Goal: Task Accomplishment & Management: Manage account settings

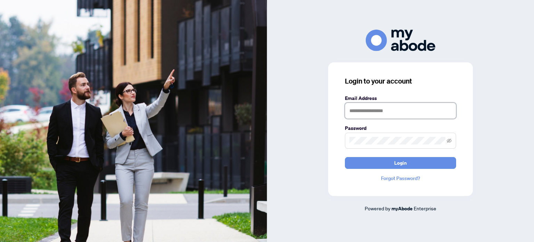
drag, startPoint x: 0, startPoint y: 0, endPoint x: 399, endPoint y: 112, distance: 414.9
click at [399, 112] on input "text" at bounding box center [400, 111] width 111 height 16
type input "**********"
click at [345, 157] on button "Login" at bounding box center [400, 163] width 111 height 12
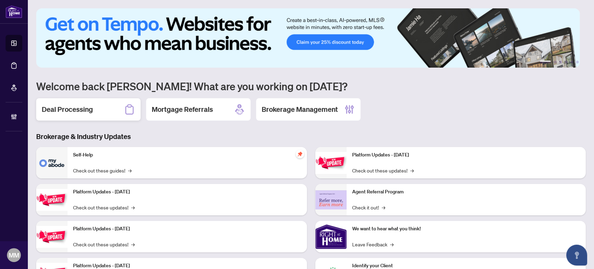
click at [124, 104] on icon at bounding box center [129, 109] width 11 height 11
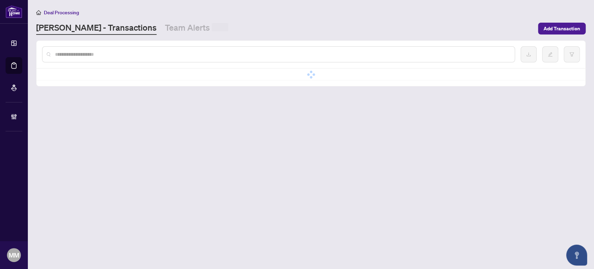
click at [177, 56] on input "text" at bounding box center [282, 54] width 454 height 8
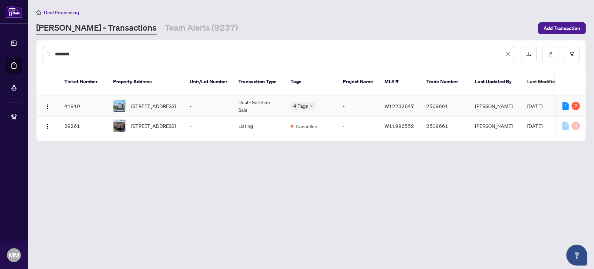
type input "********"
click at [231, 95] on td "-" at bounding box center [208, 105] width 49 height 21
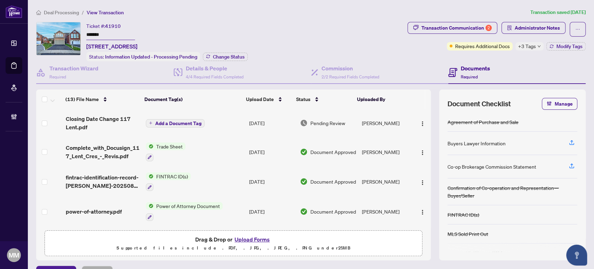
scroll to position [15, 0]
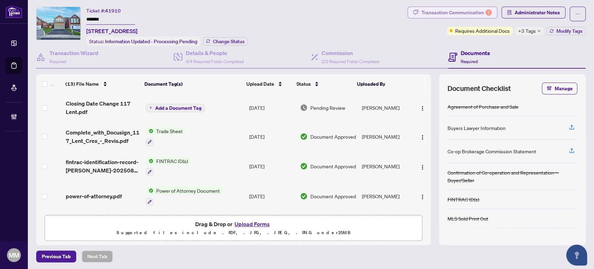
click at [456, 14] on div "Transaction Communication 2" at bounding box center [456, 12] width 70 height 11
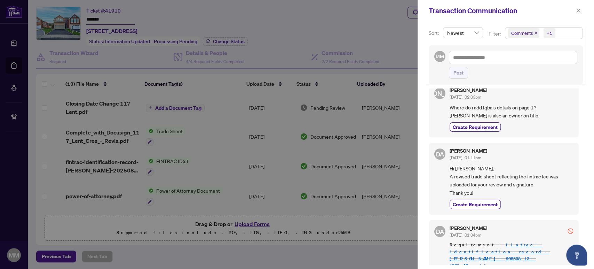
scroll to position [309, 0]
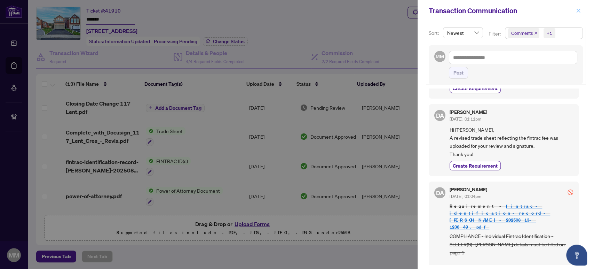
click at [578, 10] on icon "close" at bounding box center [578, 10] width 5 height 5
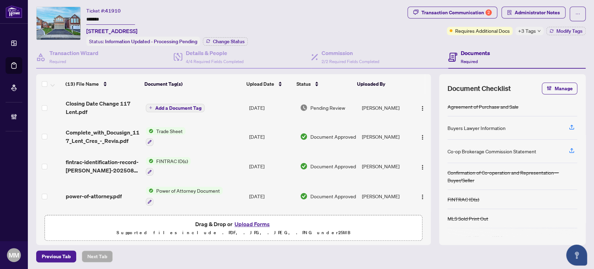
scroll to position [39, 0]
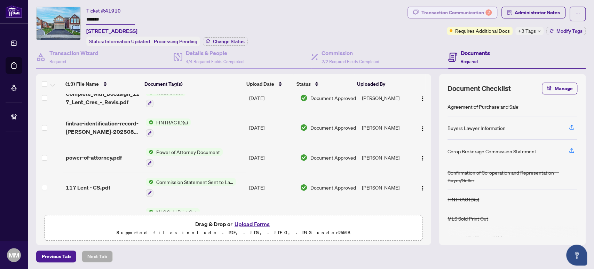
click at [458, 9] on div "Transaction Communication 2" at bounding box center [456, 12] width 70 height 11
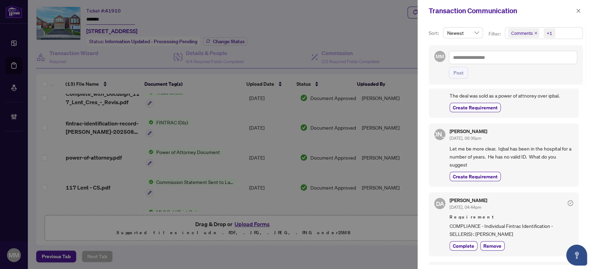
scroll to position [0, 0]
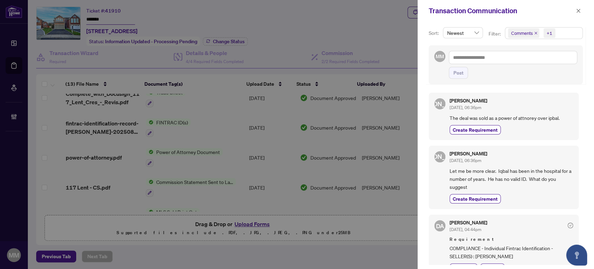
click at [576, 214] on div "JA Jarrod Armstrong Sep/24/2025, 06:36pm The deal was sold as a power of attnor…" at bounding box center [506, 176] width 154 height 176
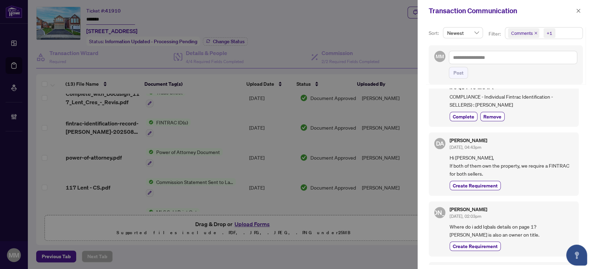
scroll to position [154, 0]
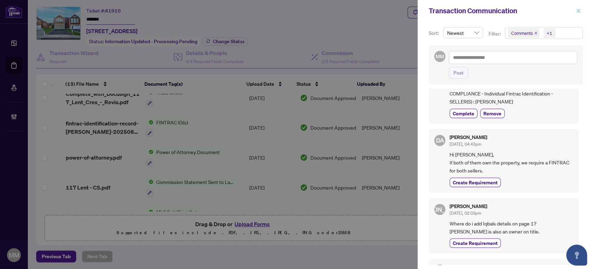
click at [577, 10] on icon "close" at bounding box center [578, 10] width 5 height 5
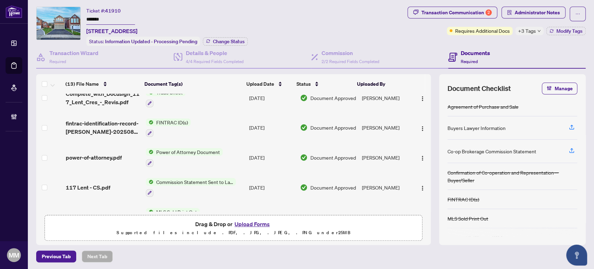
click at [312, 144] on td "Document Approved" at bounding box center [328, 157] width 62 height 30
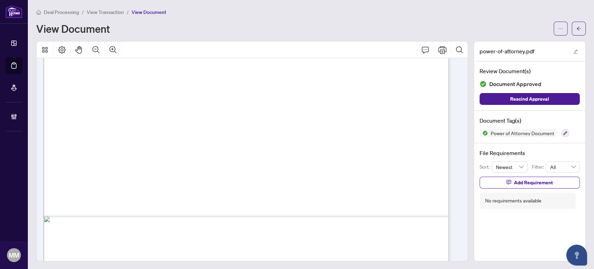
scroll to position [3075, 0]
click at [572, 26] on button "button" at bounding box center [579, 29] width 14 height 14
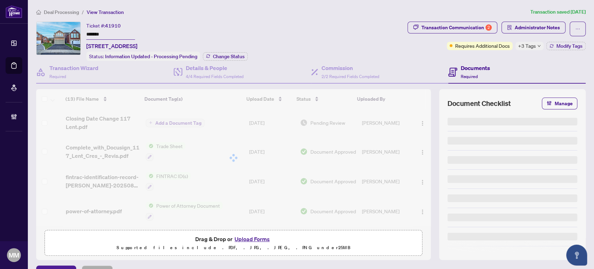
scroll to position [15, 0]
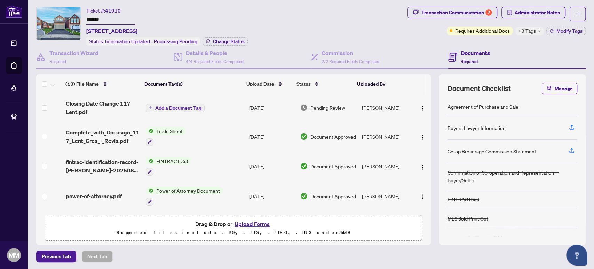
click at [375, 261] on main "Deal Processing / View Transaction Transaction saved 7 days ago Ticket #: 41910…" at bounding box center [311, 134] width 566 height 269
click at [260, 164] on td "[DATE]" at bounding box center [271, 166] width 51 height 30
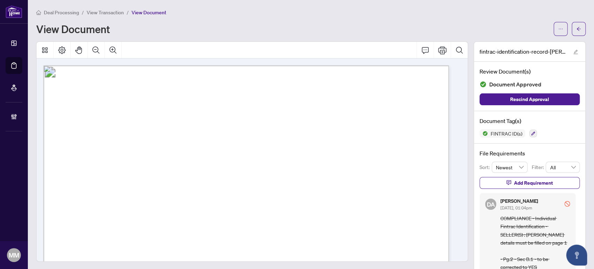
click at [114, 263] on div at bounding box center [252, 163] width 432 height 244
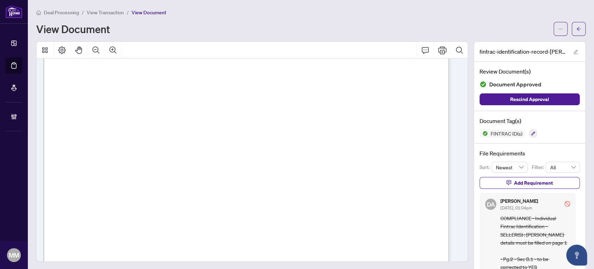
click at [524, 17] on div "Deal Processing / View Transaction / View Document View Document" at bounding box center [310, 21] width 549 height 27
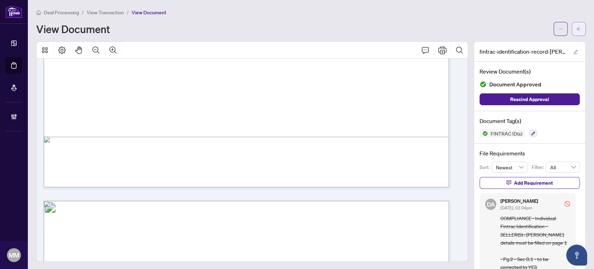
click at [572, 29] on button "button" at bounding box center [579, 29] width 14 height 14
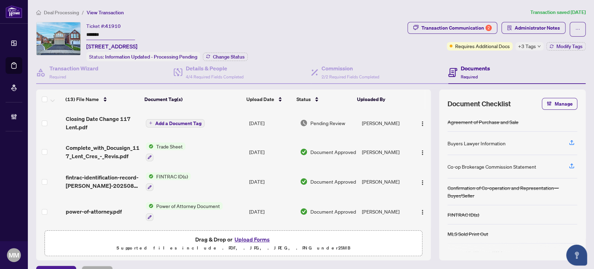
click at [470, 35] on span "Transaction Communication 2" at bounding box center [452, 29] width 90 height 15
click at [477, 26] on div "Transaction Communication 2" at bounding box center [456, 27] width 70 height 11
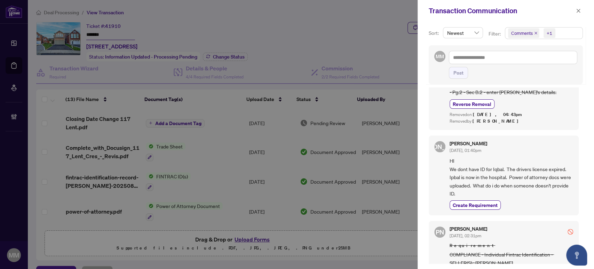
scroll to position [539, 0]
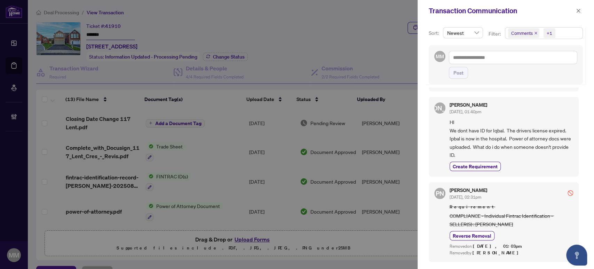
click at [574, 160] on div "JA Jarrod Armstrong Aug/18/2025, 01:40pm HI We dont have ID for Iqbal. The driv…" at bounding box center [504, 137] width 150 height 80
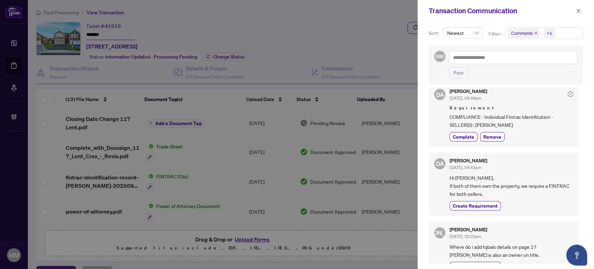
scroll to position [126, 0]
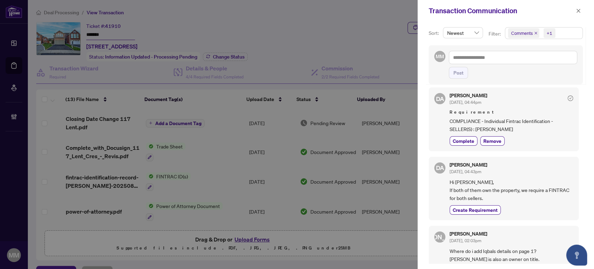
click at [577, 169] on div "JA Jarrod Armstrong Sep/24/2025, 06:36pm The deal was sold as a power of attnor…" at bounding box center [506, 175] width 154 height 176
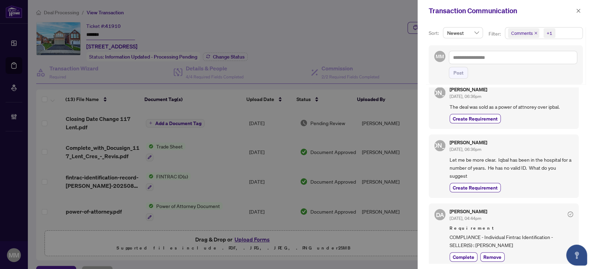
scroll to position [0, 0]
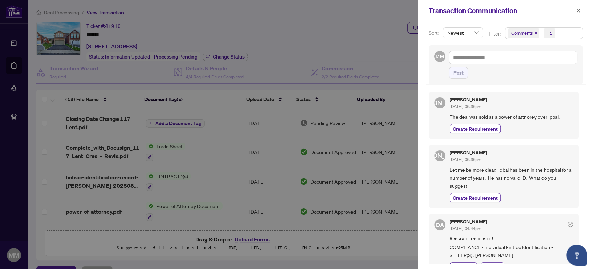
click at [577, 111] on div "JA Jarrod Armstrong Sep/24/2025, 06:36pm The deal was sold as a power of attnor…" at bounding box center [506, 175] width 154 height 176
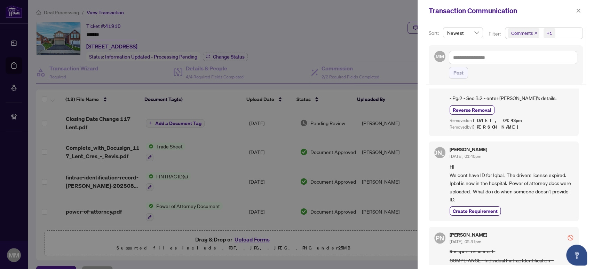
scroll to position [541, 0]
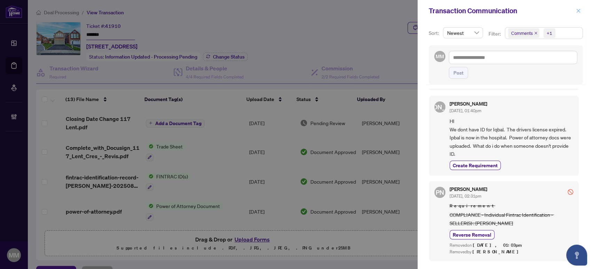
click at [578, 10] on icon "close" at bounding box center [578, 11] width 4 height 4
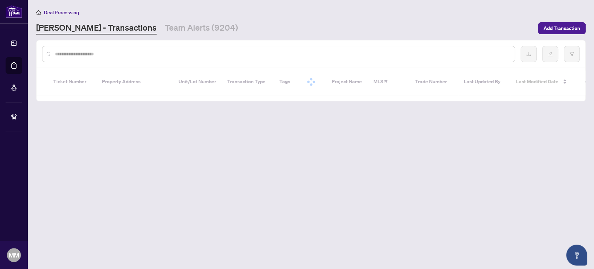
click at [199, 60] on div at bounding box center [278, 54] width 473 height 16
click at [205, 55] on input "text" at bounding box center [282, 54] width 454 height 8
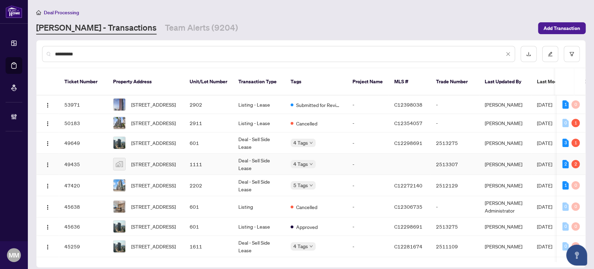
type input "*********"
click at [186, 154] on td "1111" at bounding box center [208, 163] width 49 height 21
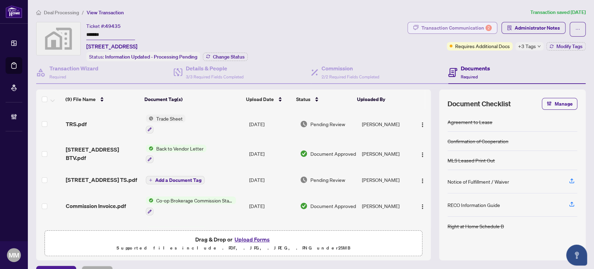
click at [485, 28] on div "2" at bounding box center [488, 28] width 6 height 6
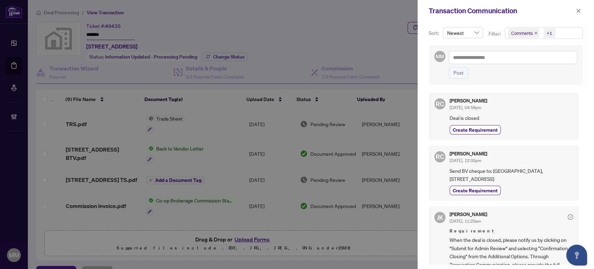
click at [528, 178] on span "Send BV cheque to: Ivanhoe Ma, 239 Glenview Ave, Toronto, ON M4R 1R4" at bounding box center [511, 175] width 124 height 16
click at [538, 192] on div "Create Requirement" at bounding box center [511, 189] width 124 height 9
click at [582, 5] on div "Transaction Communication" at bounding box center [505, 11] width 176 height 22
click at [581, 7] on button "button" at bounding box center [578, 11] width 9 height 8
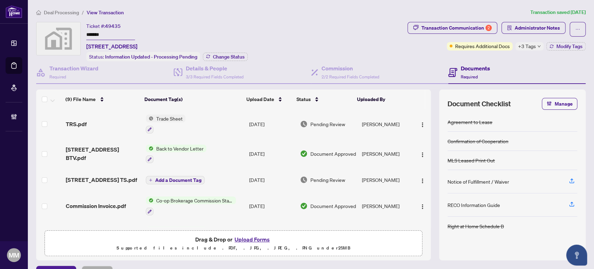
click at [540, 18] on div "Deal Processing / View Transaction Transaction saved 2 days ago Ticket #: 49435…" at bounding box center [310, 142] width 555 height 269
click at [537, 23] on span "Administrator Notes" at bounding box center [537, 27] width 45 height 11
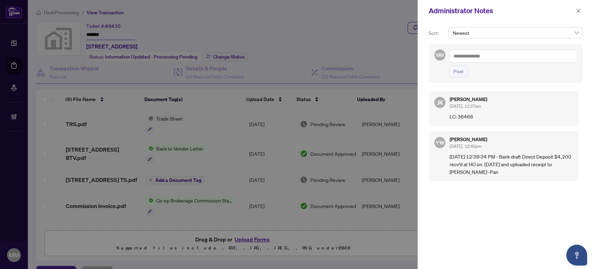
click at [539, 14] on div "Administrator Notes" at bounding box center [501, 11] width 145 height 10
click at [580, 8] on icon "close" at bounding box center [578, 10] width 5 height 5
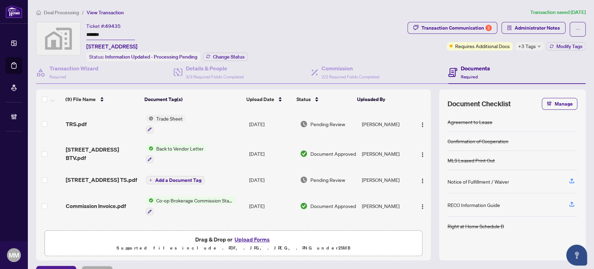
click at [518, 44] on span "+3 Tags" at bounding box center [527, 46] width 18 height 8
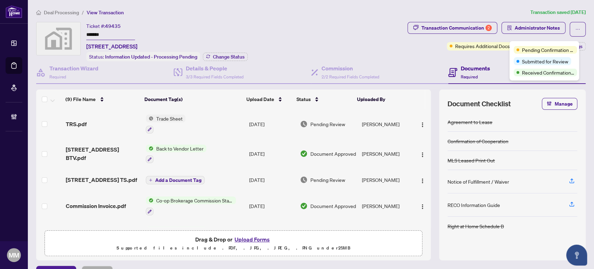
click at [359, 2] on main "Deal Processing / View Transaction Transaction saved 2 days ago Ticket #: 49435…" at bounding box center [311, 134] width 566 height 269
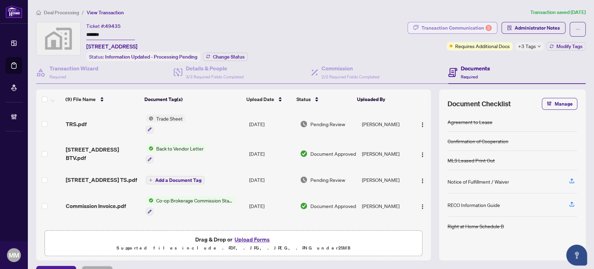
click at [413, 30] on span "button" at bounding box center [416, 27] width 6 height 11
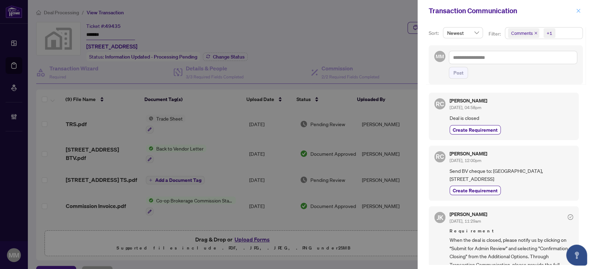
click at [576, 8] on span "button" at bounding box center [578, 10] width 5 height 11
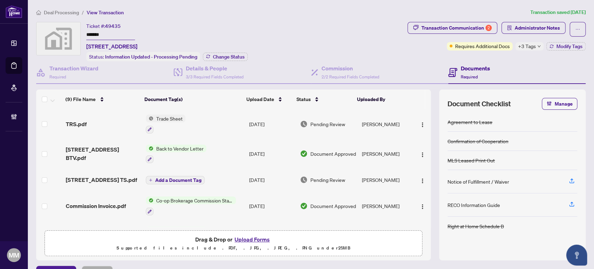
click at [531, 49] on div "+3 Tags" at bounding box center [529, 46] width 28 height 8
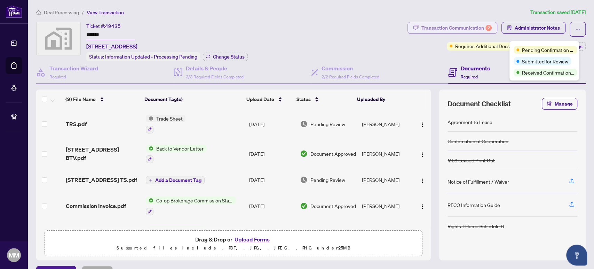
click at [485, 27] on div "2" at bounding box center [488, 28] width 6 height 6
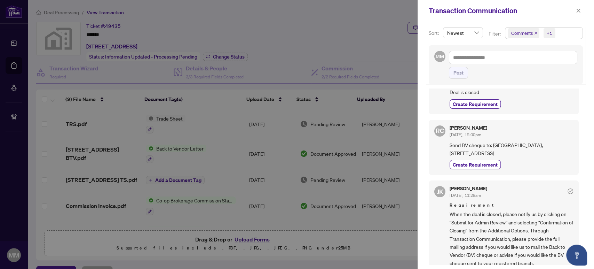
scroll to position [39, 0]
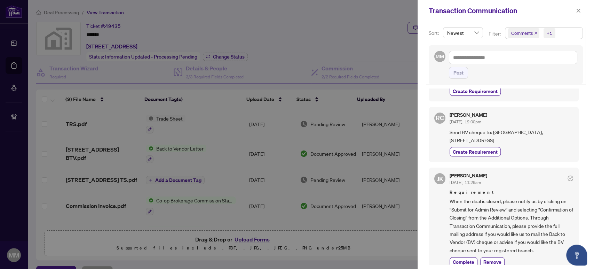
click at [528, 156] on div "RC Richard Chao Sep/17/2025, 12:00pm Send BV cheque to: Ivanhoe Ma, 239 Glenvie…" at bounding box center [504, 134] width 150 height 55
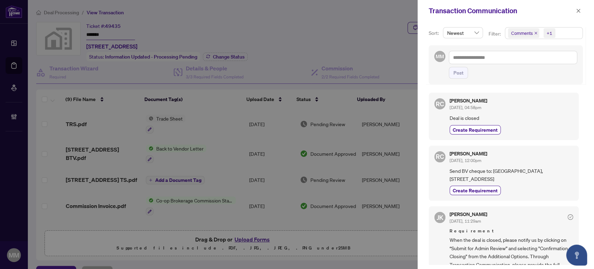
click at [560, 134] on div "RC Richard Chao Sep/20/2025, 04:58pm Deal is closed Create Requirement" at bounding box center [504, 116] width 150 height 47
click at [580, 8] on span "button" at bounding box center [578, 10] width 5 height 11
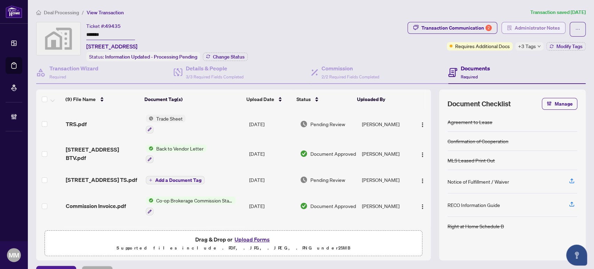
click at [522, 32] on span "Administrator Notes" at bounding box center [537, 27] width 45 height 11
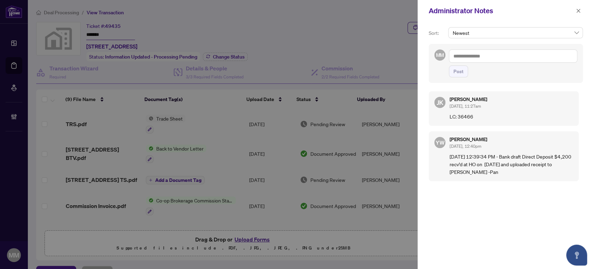
click at [580, 5] on div "Administrator Notes" at bounding box center [505, 11] width 176 height 22
click at [577, 6] on span "button" at bounding box center [578, 10] width 5 height 11
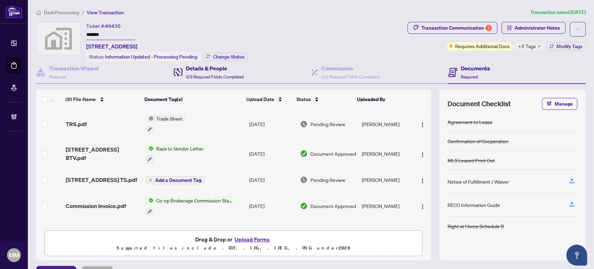
click at [222, 76] on span "3/3 Required Fields Completed" at bounding box center [215, 76] width 58 height 5
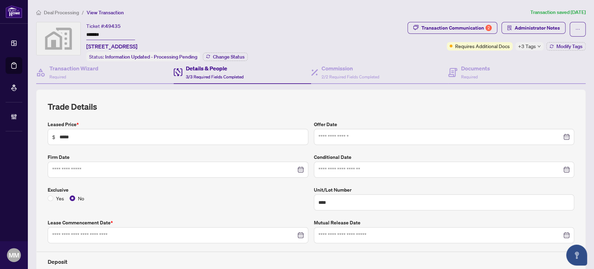
type input "**********"
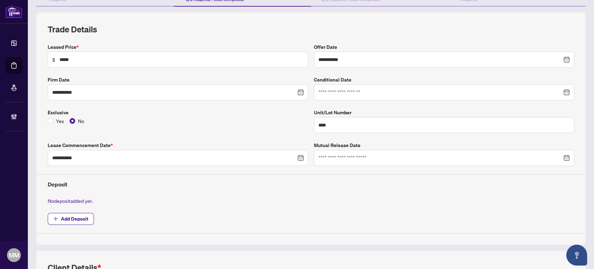
drag, startPoint x: 348, startPoint y: 211, endPoint x: 353, endPoint y: 205, distance: 8.1
click at [348, 213] on span "Add Deposit" at bounding box center [311, 219] width 526 height 12
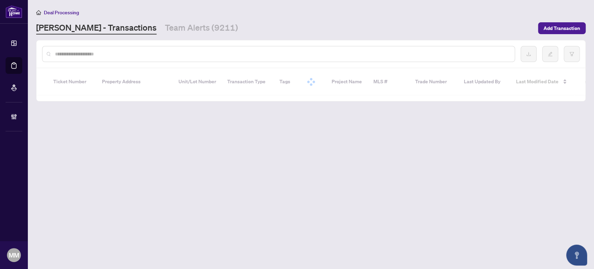
click at [202, 52] on input "text" at bounding box center [282, 54] width 454 height 8
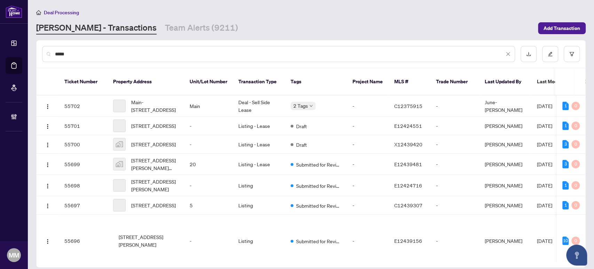
type input "*****"
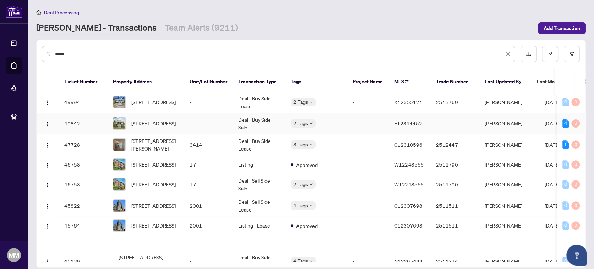
scroll to position [192, 0]
click at [212, 131] on td "-" at bounding box center [208, 122] width 49 height 21
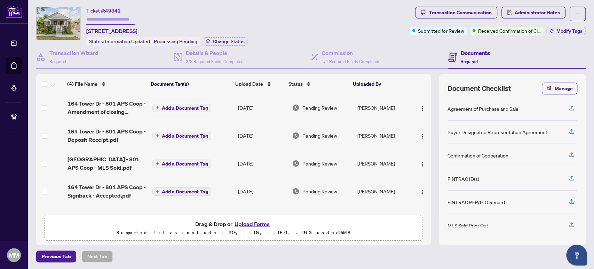
scroll to position [15, 0]
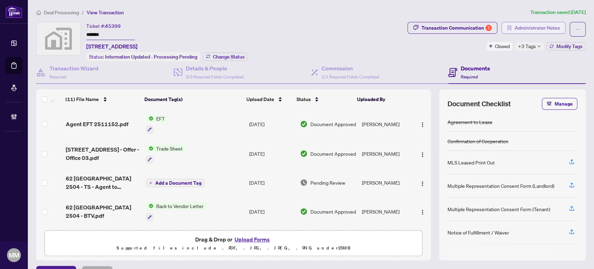
click at [530, 22] on span "Administrator Notes" at bounding box center [537, 27] width 45 height 11
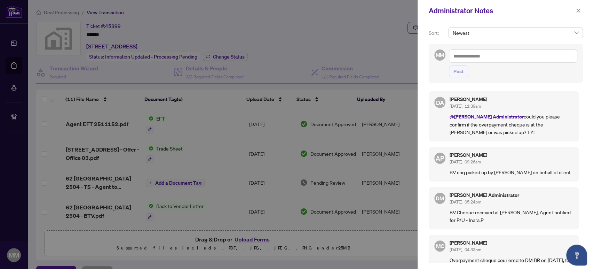
click at [511, 57] on textarea at bounding box center [513, 55] width 128 height 13
click at [490, 64] on li "[PERSON_NAME]" at bounding box center [482, 61] width 39 height 12
click at [23, 96] on div at bounding box center [297, 134] width 594 height 269
click at [513, 60] on textarea "**********" at bounding box center [513, 55] width 128 height 13
click at [578, 142] on div "DA [PERSON_NAME] [DATE], 11:39am @[PERSON_NAME] Administrator could you please …" at bounding box center [506, 174] width 154 height 175
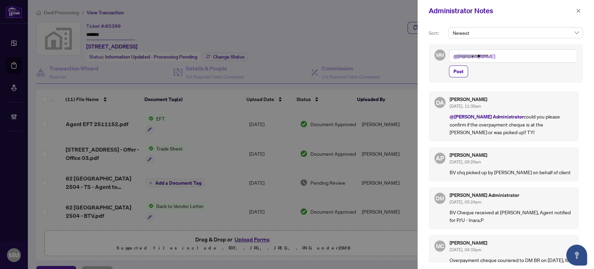
click at [544, 55] on textarea "**********" at bounding box center [513, 55] width 128 height 13
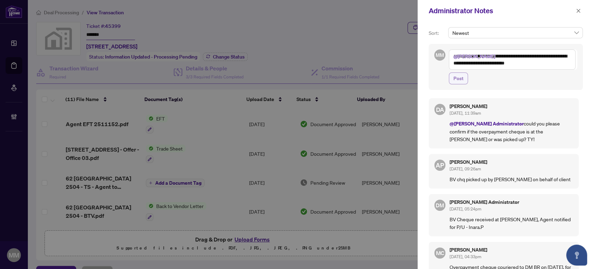
type textarea "**********"
click at [459, 82] on span "Post" at bounding box center [458, 78] width 10 height 11
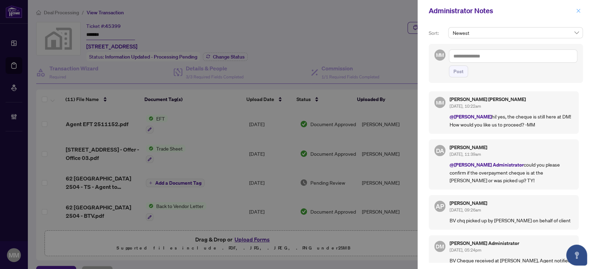
click at [577, 8] on span "button" at bounding box center [578, 10] width 5 height 11
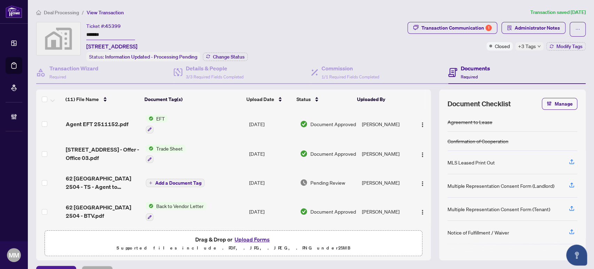
click at [72, 14] on span "Deal Processing" at bounding box center [61, 12] width 35 height 6
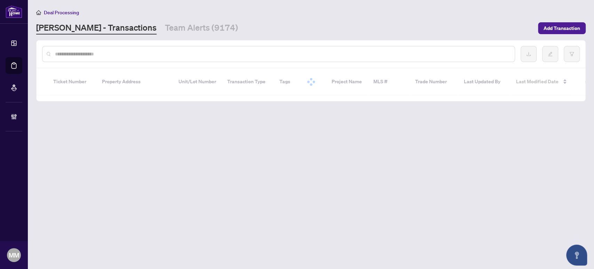
click at [121, 52] on input "text" at bounding box center [282, 54] width 454 height 8
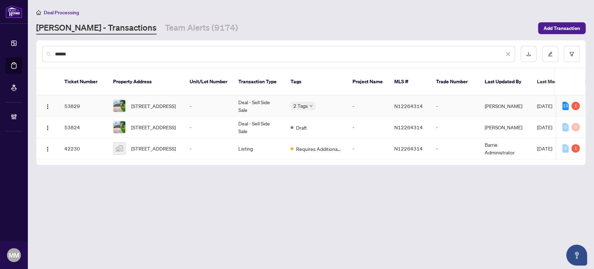
type input "******"
click at [192, 105] on td "-" at bounding box center [208, 105] width 49 height 21
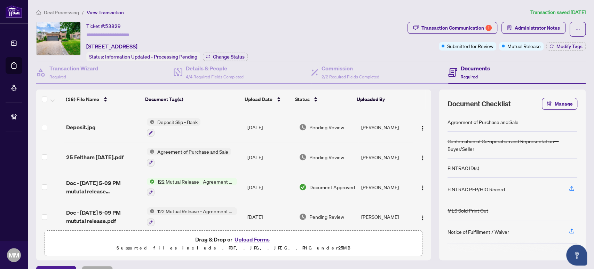
scroll to position [154, 0]
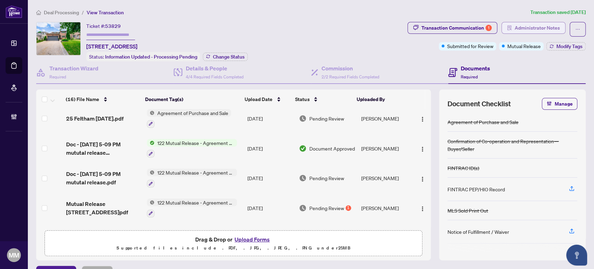
click at [552, 27] on span "Administrator Notes" at bounding box center [537, 27] width 45 height 11
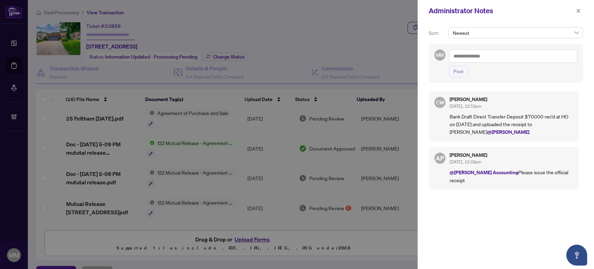
click at [579, 3] on div "Administrator Notes" at bounding box center [505, 11] width 176 height 22
click at [578, 8] on icon "close" at bounding box center [578, 10] width 5 height 5
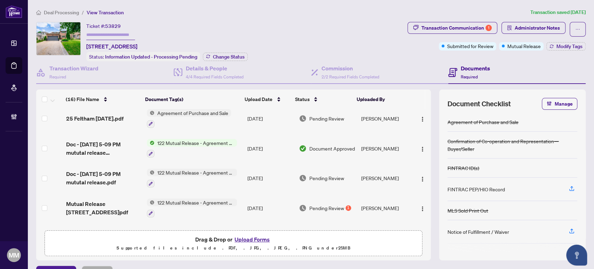
click at [340, 144] on span "Document Approved" at bounding box center [332, 148] width 46 height 8
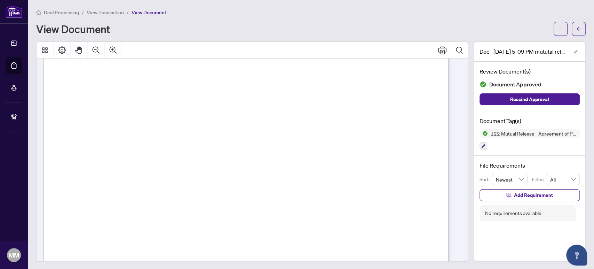
scroll to position [336, 0]
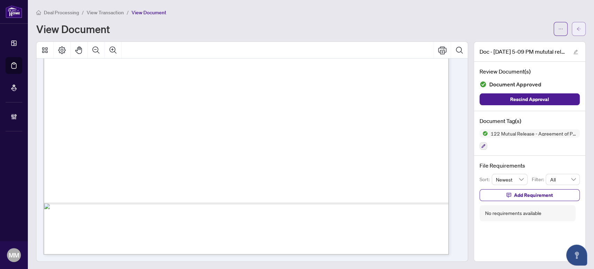
click at [576, 24] on span "button" at bounding box center [578, 28] width 5 height 11
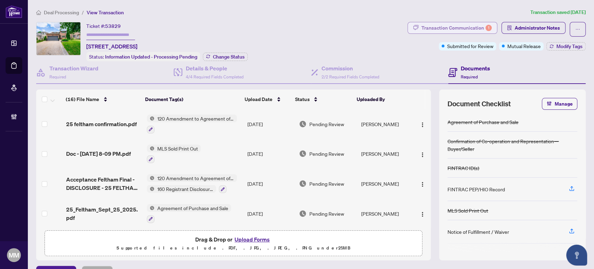
click at [424, 27] on div "Transaction Communication 1" at bounding box center [456, 27] width 70 height 11
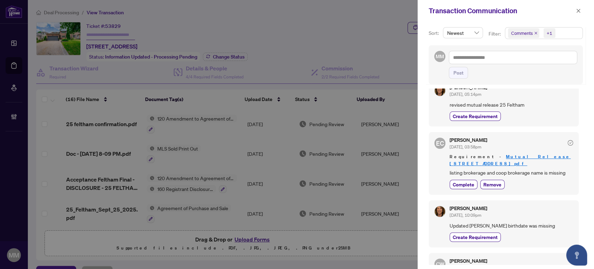
scroll to position [348, 0]
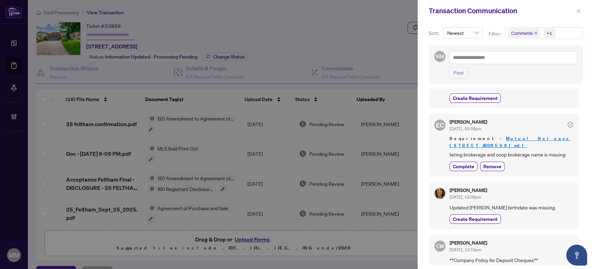
click at [582, 10] on button "button" at bounding box center [578, 11] width 9 height 8
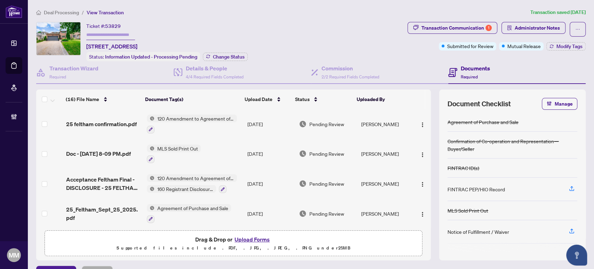
click at [409, 49] on div "Transaction Communication 1 Administrator Notes Submitted for Review Mutual Rel…" at bounding box center [496, 36] width 178 height 29
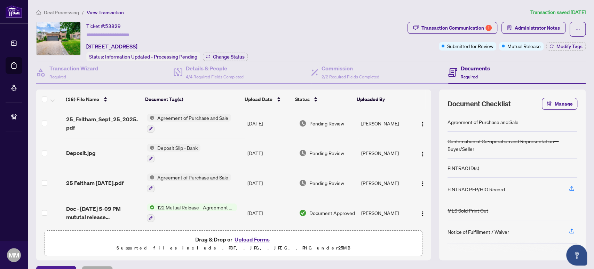
scroll to position [0, 0]
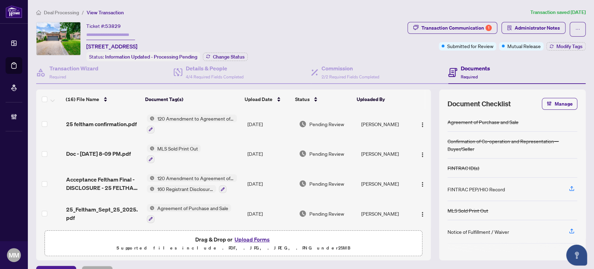
click at [502, 15] on ol "Deal Processing / View Transaction" at bounding box center [281, 12] width 491 height 8
click at [514, 21] on div "Deal Processing / View Transaction Transaction saved 2 days ago Ticket #: 53829…" at bounding box center [310, 142] width 555 height 269
click at [515, 22] on span "Administrator Notes" at bounding box center [537, 27] width 45 height 11
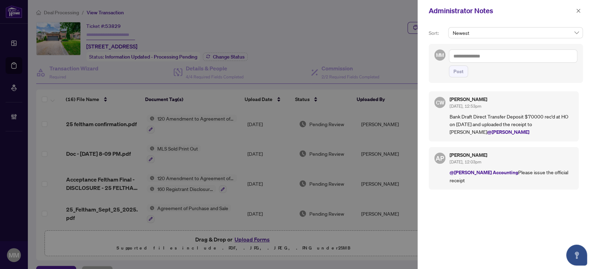
click at [512, 47] on div "MM Post" at bounding box center [506, 63] width 154 height 39
click at [498, 62] on textarea at bounding box center [513, 55] width 128 height 13
click at [483, 190] on div "CW Cheryl Wu Sep/23/2025, 12:53pm Bank Draft Direct Transfer Deposit $70000 rec…" at bounding box center [506, 174] width 154 height 175
drag, startPoint x: 567, startPoint y: 193, endPoint x: 488, endPoint y: 221, distance: 84.4
click at [567, 193] on div "CW Cheryl Wu Sep/23/2025, 12:53pm Bank Draft Direct Transfer Deposit $70000 rec…" at bounding box center [506, 174] width 154 height 175
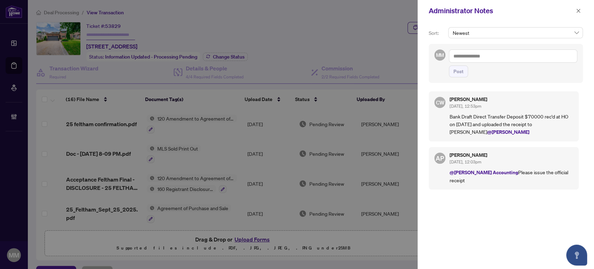
click at [559, 49] on div at bounding box center [513, 55] width 128 height 13
click at [523, 54] on textarea at bounding box center [513, 55] width 128 height 13
click at [530, 200] on div "CW Cheryl Wu Sep/23/2025, 12:53pm Bank Draft Direct Transfer Deposit $70000 rec…" at bounding box center [506, 174] width 154 height 175
drag, startPoint x: 576, startPoint y: 10, endPoint x: 517, endPoint y: 16, distance: 59.5
click at [576, 9] on icon "close" at bounding box center [578, 10] width 5 height 5
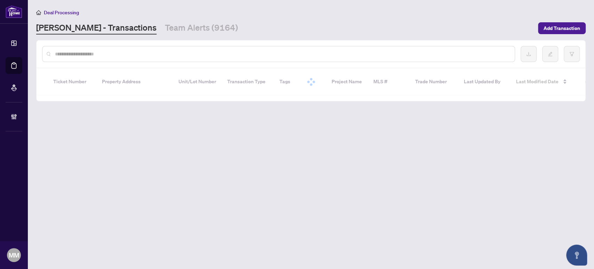
click at [361, 54] on input "text" at bounding box center [282, 54] width 454 height 8
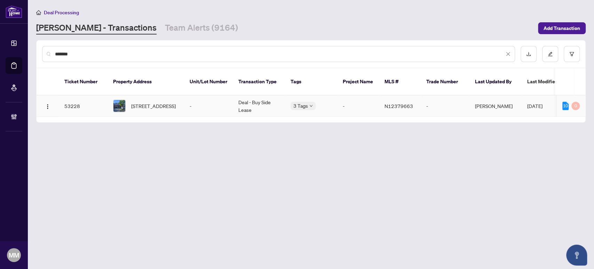
type input "*******"
click at [244, 95] on td "Deal - Buy Side Lease" at bounding box center [259, 105] width 52 height 21
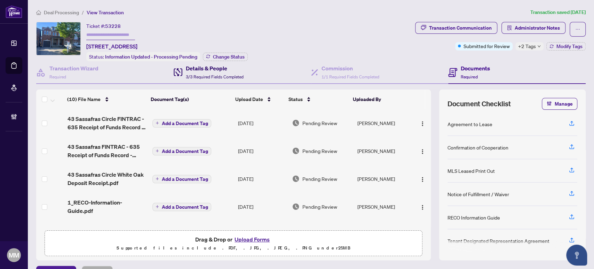
click at [223, 71] on div "Details & People 3/3 Required Fields Completed" at bounding box center [215, 72] width 58 height 16
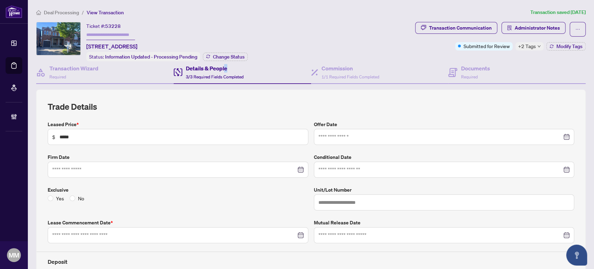
type input "**********"
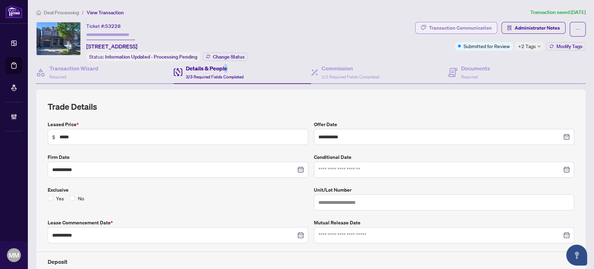
click at [477, 30] on div "Transaction Communication" at bounding box center [460, 27] width 63 height 11
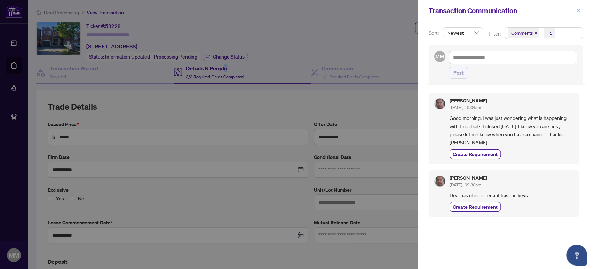
click at [574, 7] on button "button" at bounding box center [578, 11] width 9 height 8
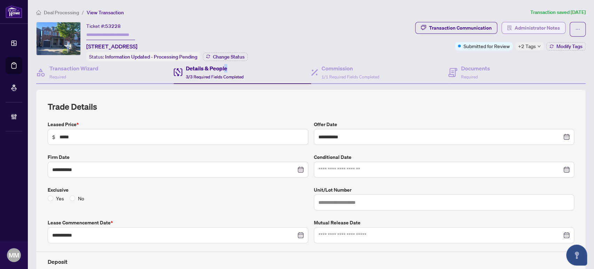
click at [537, 27] on span "Administrator Notes" at bounding box center [537, 27] width 45 height 11
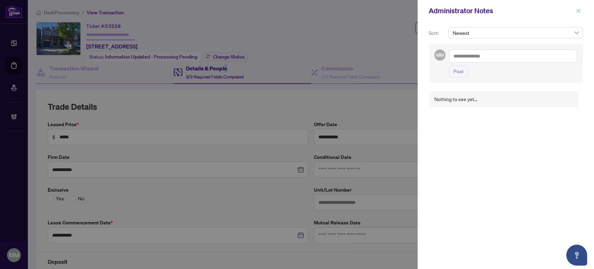
click at [579, 8] on icon "close" at bounding box center [578, 10] width 5 height 5
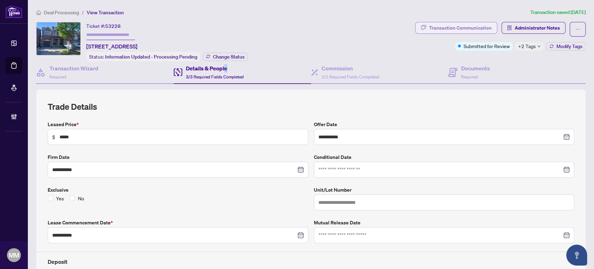
click at [435, 31] on div "Transaction Communication" at bounding box center [460, 27] width 63 height 11
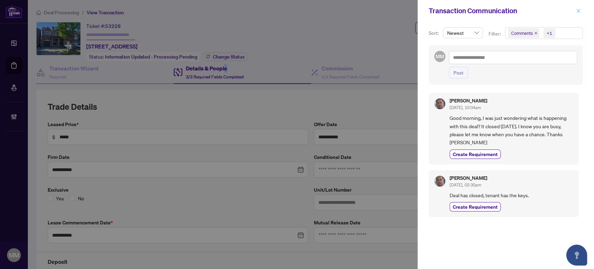
click at [580, 9] on icon "close" at bounding box center [578, 10] width 5 height 5
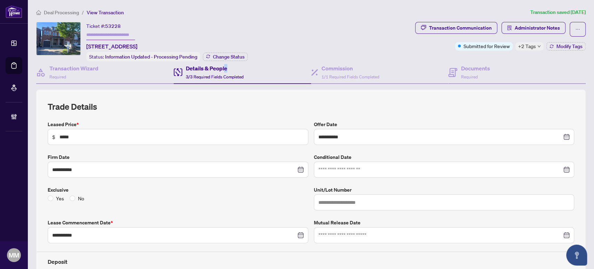
click at [581, 193] on div "**********" at bounding box center [310, 244] width 555 height 310
click at [264, 200] on div "Exclusive Yes No" at bounding box center [178, 198] width 266 height 24
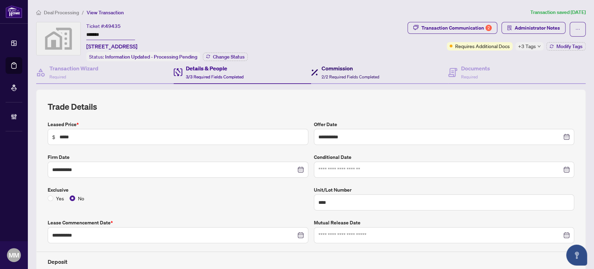
click at [336, 74] on span "2/2 Required Fields Completed" at bounding box center [350, 76] width 58 height 5
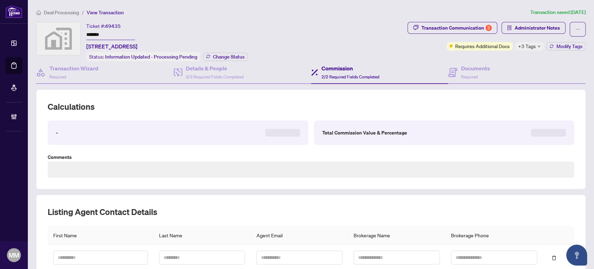
type textarea "**********"
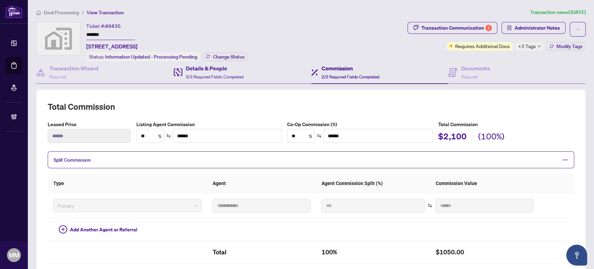
drag, startPoint x: 252, startPoint y: 80, endPoint x: 287, endPoint y: 73, distance: 35.5
click at [252, 80] on div "Details & People 3/3 Required Fields Completed" at bounding box center [242, 72] width 137 height 23
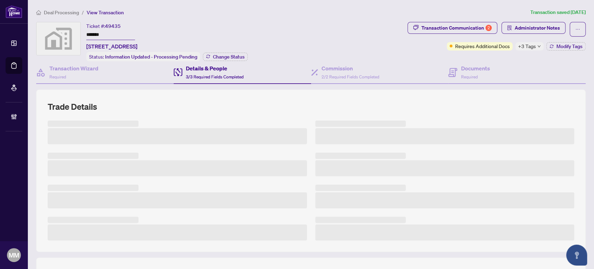
click at [447, 19] on div "Deal Processing / View Transaction Transaction saved 2 days ago Ticket #: 49435…" at bounding box center [310, 200] width 555 height 385
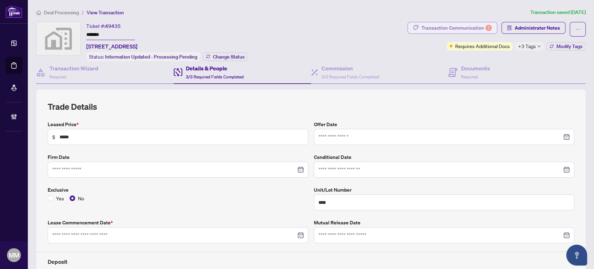
type input "**********"
click at [448, 24] on div "Transaction Communication 2" at bounding box center [456, 27] width 70 height 11
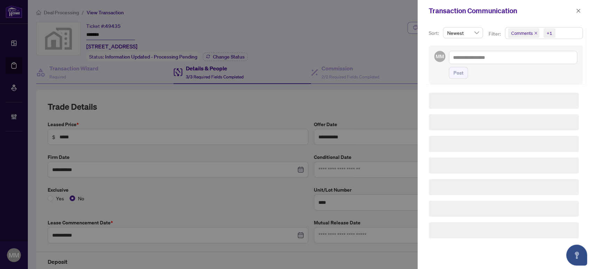
type textarea "**********"
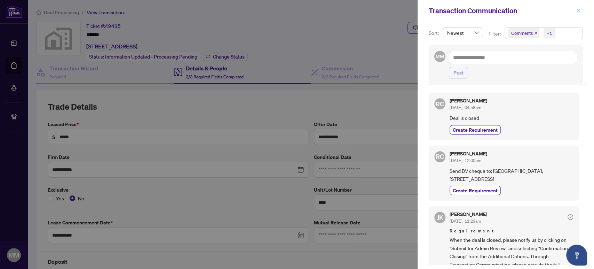
click at [578, 10] on icon "close" at bounding box center [578, 10] width 5 height 5
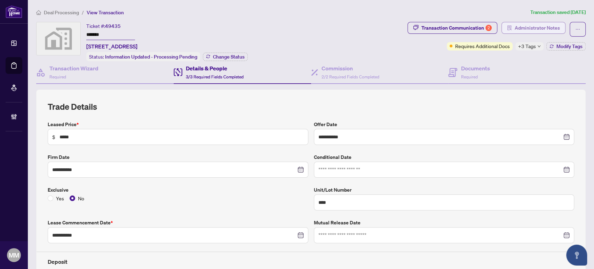
click at [524, 28] on span "Administrator Notes" at bounding box center [537, 27] width 45 height 11
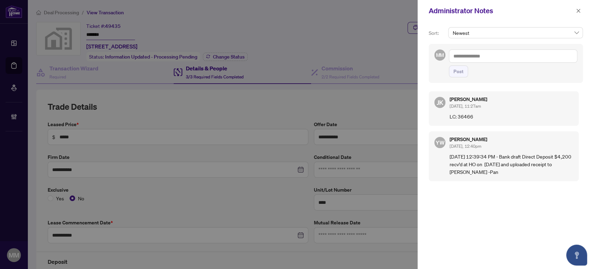
click at [504, 56] on textarea at bounding box center [513, 55] width 128 height 13
click at [513, 60] on b "Account" at bounding box center [522, 61] width 18 height 6
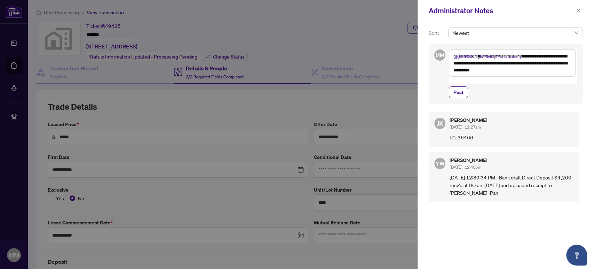
type textarea "**********"
click at [496, 86] on span "Post" at bounding box center [513, 92] width 128 height 12
click at [459, 88] on span "Post" at bounding box center [458, 92] width 10 height 11
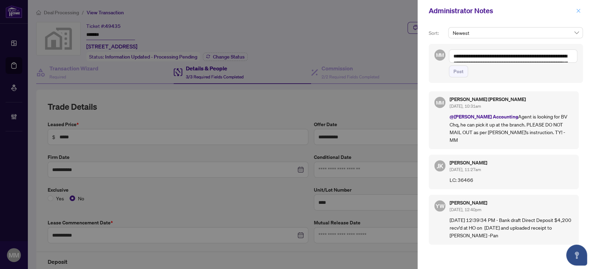
click at [581, 11] on button "button" at bounding box center [578, 11] width 9 height 8
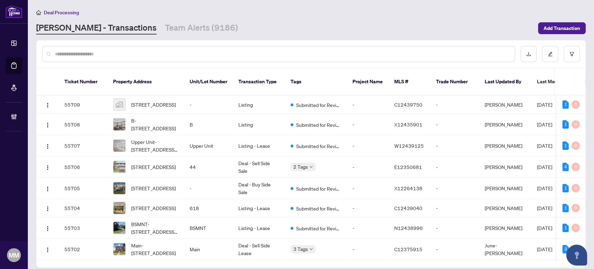
click at [289, 7] on main "Deal Processing [PERSON_NAME] - Transactions Team Alerts (9186) Add Transaction…" at bounding box center [311, 134] width 566 height 269
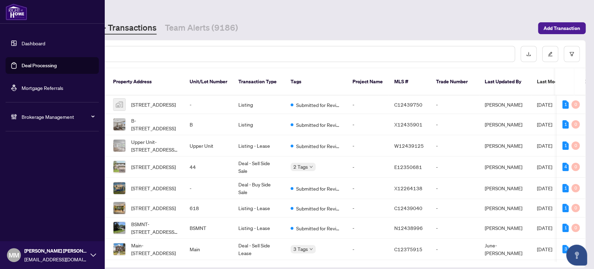
click at [1, 189] on div "Dashboard Deal Processing Mortgage Referrals Brokerage Management MM [PERSON_NA…" at bounding box center [52, 134] width 104 height 269
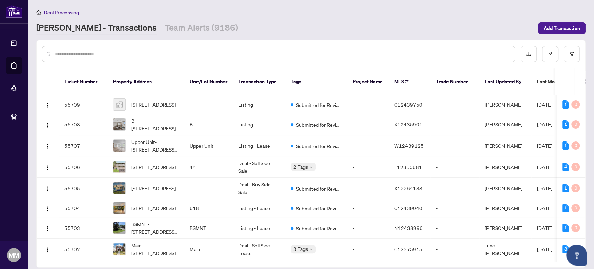
click at [139, 38] on main "Deal Processing [PERSON_NAME] - Transactions Team Alerts (9186) Add Transaction…" at bounding box center [311, 134] width 566 height 269
click at [165, 26] on link "Team Alerts (9186)" at bounding box center [201, 28] width 73 height 13
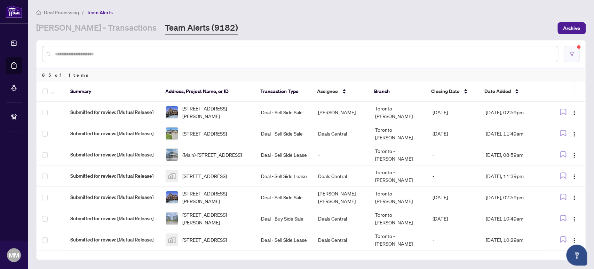
click at [575, 47] on button "button" at bounding box center [572, 54] width 16 height 16
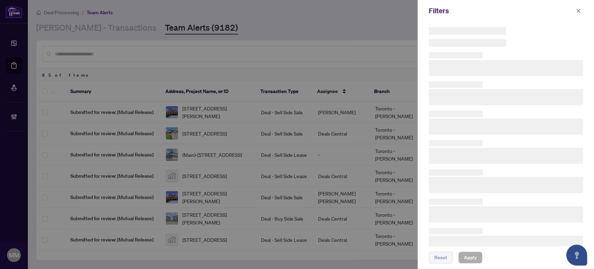
click at [575, 47] on div at bounding box center [506, 151] width 154 height 249
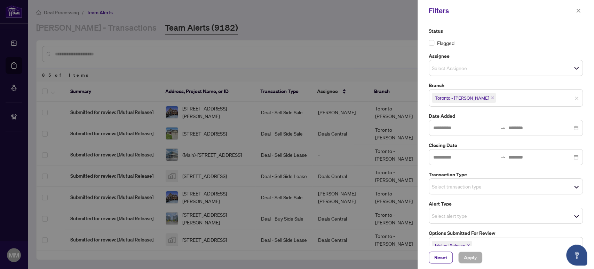
scroll to position [38, 0]
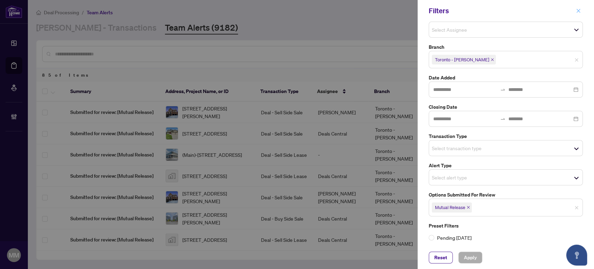
click at [578, 11] on icon "close" at bounding box center [578, 10] width 5 height 5
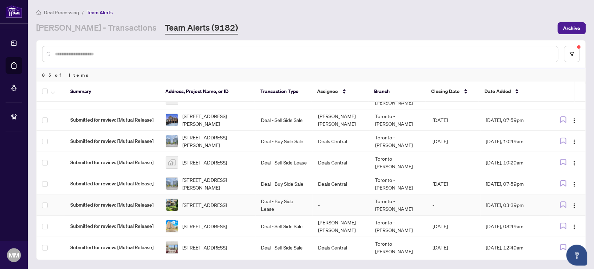
scroll to position [154, 0]
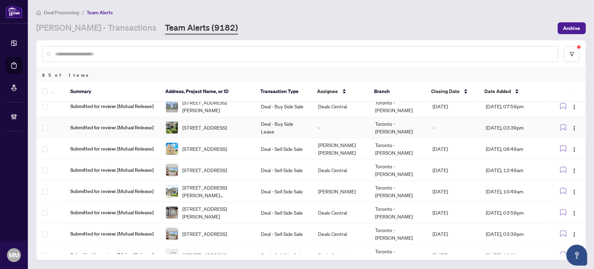
click at [412, 123] on td "Toronto - Don Mills" at bounding box center [397, 127] width 57 height 21
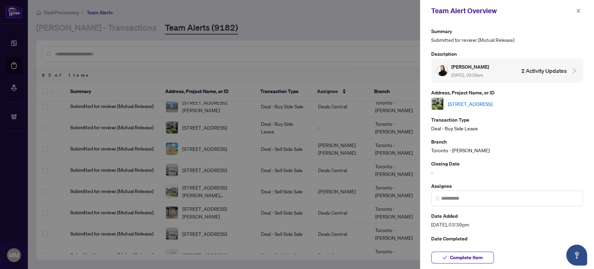
click at [492, 102] on link "1-20 Annapearl Crt, Toronto, Ontario M2N 4H6, Canada" at bounding box center [470, 104] width 45 height 8
click at [565, 139] on p "Branch" at bounding box center [507, 141] width 152 height 8
click at [470, 253] on span "Complete Item" at bounding box center [466, 257] width 33 height 11
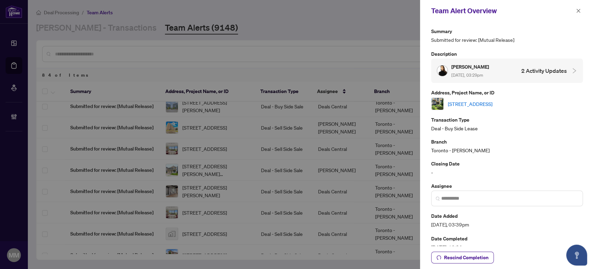
click at [579, 10] on icon "close" at bounding box center [578, 10] width 5 height 5
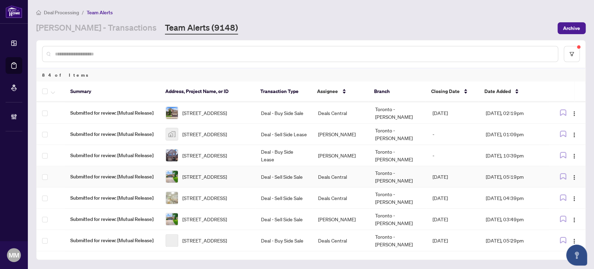
scroll to position [309, 0]
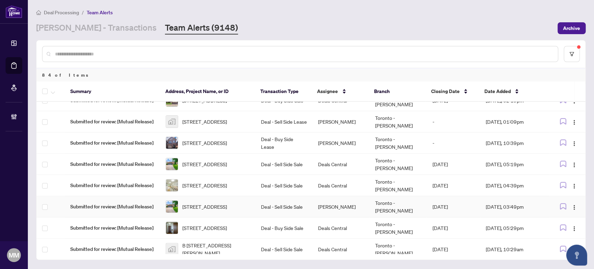
click at [362, 207] on td "Erika Cunanan" at bounding box center [340, 206] width 57 height 21
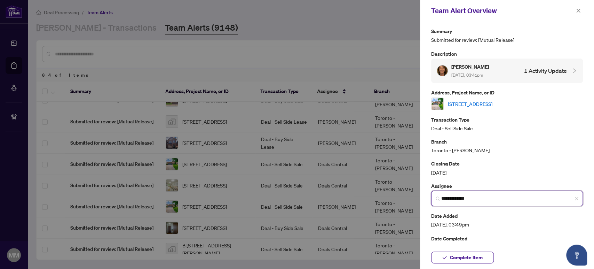
drag, startPoint x: 517, startPoint y: 199, endPoint x: 272, endPoint y: 200, distance: 245.3
click at [272, 200] on div "**********" at bounding box center [297, 134] width 594 height 269
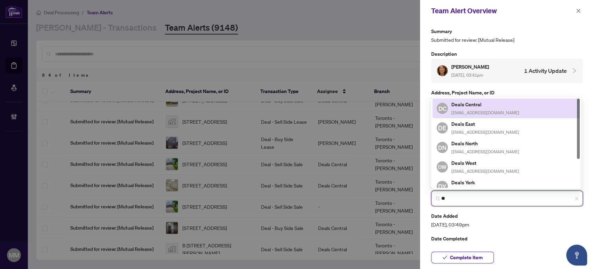
click at [505, 110] on span "deals-tor@rightathomerealty.com" at bounding box center [485, 112] width 68 height 5
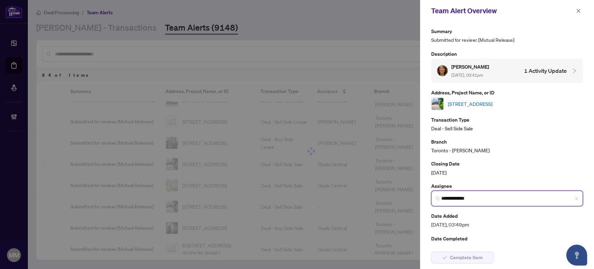
type input "**********"
click at [581, 4] on div "Team Alert Overview" at bounding box center [507, 11] width 174 height 22
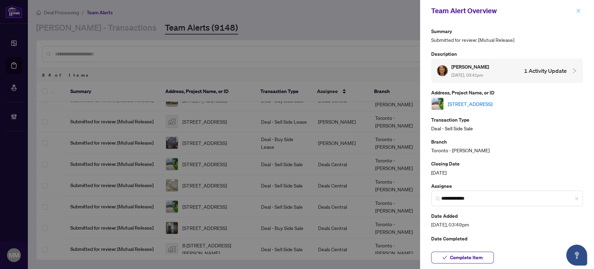
click at [579, 10] on icon "close" at bounding box center [578, 10] width 5 height 5
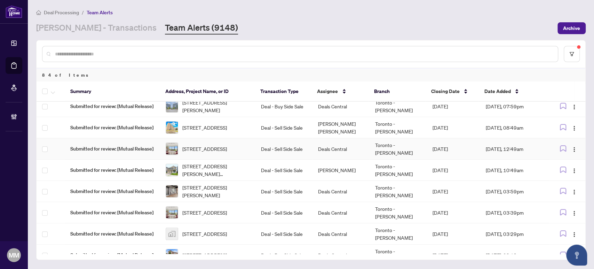
scroll to position [0, 0]
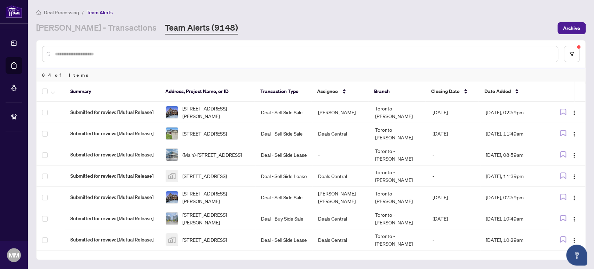
click at [585, 86] on main "Deal Processing / Team Alerts RAHR - Transactions Team Alerts (9148) Archive 84…" at bounding box center [311, 134] width 566 height 269
click at [81, 24] on link "RAHR - Transactions" at bounding box center [96, 28] width 120 height 13
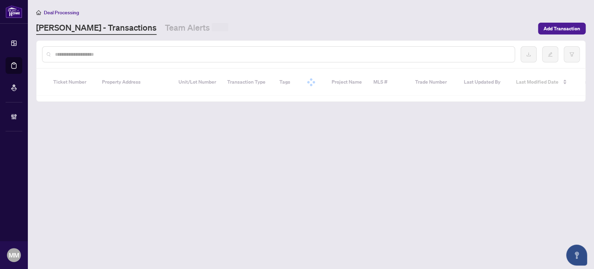
click at [113, 54] on input "text" at bounding box center [282, 54] width 454 height 8
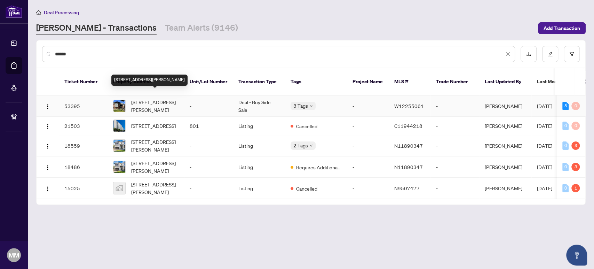
type input "******"
click at [174, 98] on span "5 Parker Ave, Toronto, Ontario M8Z 4L6, Canada" at bounding box center [154, 105] width 47 height 15
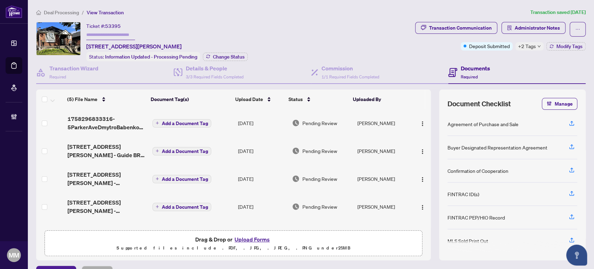
click at [363, 38] on div "Ticket #: 53395 5 Parker Ave, Toronto, Ontario M8Z 4L6, Canada Status: Informat…" at bounding box center [224, 41] width 376 height 39
click at [328, 80] on div "Commission 1/1 Required Fields Completed" at bounding box center [379, 72] width 137 height 23
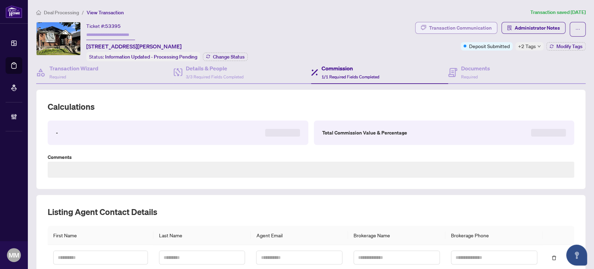
click at [429, 23] on div "Transaction Communication" at bounding box center [460, 27] width 63 height 11
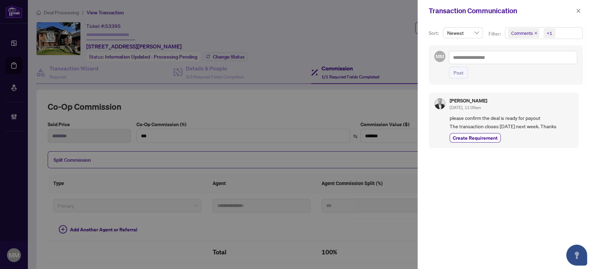
click at [536, 177] on div "Roman Monaenkov Sep/25/2025, 11:09am please confirm the deal is ready for payou…" at bounding box center [506, 176] width 154 height 176
drag, startPoint x: 563, startPoint y: 187, endPoint x: 567, endPoint y: 187, distance: 4.9
click at [563, 187] on div "Roman Monaenkov Sep/25/2025, 11:09am please confirm the deal is ready for payou…" at bounding box center [506, 176] width 154 height 176
click at [103, 72] on div at bounding box center [297, 134] width 594 height 269
click at [577, 9] on icon "close" at bounding box center [578, 11] width 4 height 4
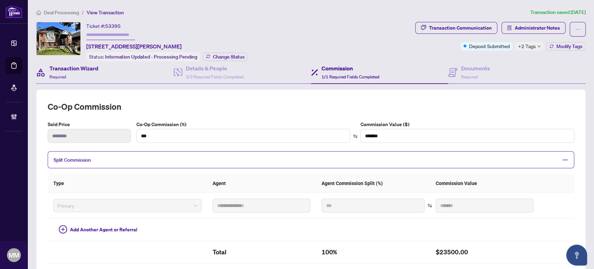
click at [127, 71] on div "Transaction Wizard Required" at bounding box center [104, 72] width 137 height 23
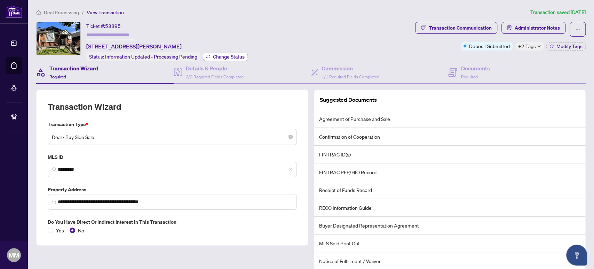
click at [223, 54] on span "Change Status" at bounding box center [229, 56] width 32 height 5
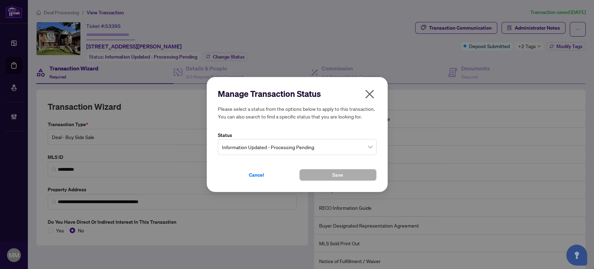
click at [372, 97] on icon "close" at bounding box center [369, 94] width 9 height 9
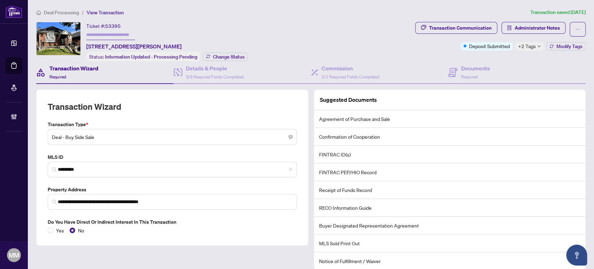
click at [352, 32] on div "Ticket #: 53395 5 Parker Ave, Toronto, Ontario M8Z 4L6, Canada Status: Informat…" at bounding box center [224, 41] width 376 height 39
click at [78, 11] on span "Deal Processing" at bounding box center [61, 12] width 35 height 6
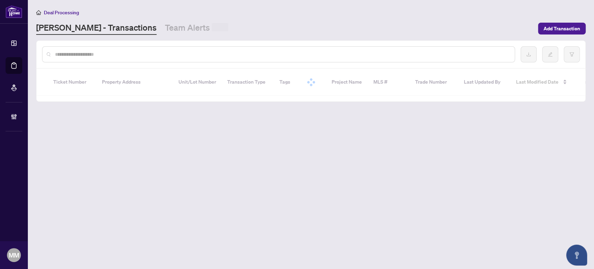
click at [266, 50] on input "text" at bounding box center [282, 54] width 454 height 8
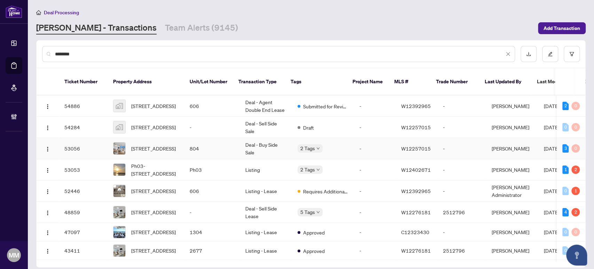
type input "********"
click at [428, 138] on td "W12257015" at bounding box center [417, 148] width 42 height 21
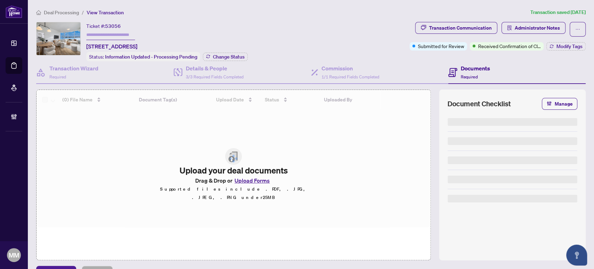
click at [329, 10] on ol "Deal Processing / View Transaction" at bounding box center [281, 12] width 491 height 8
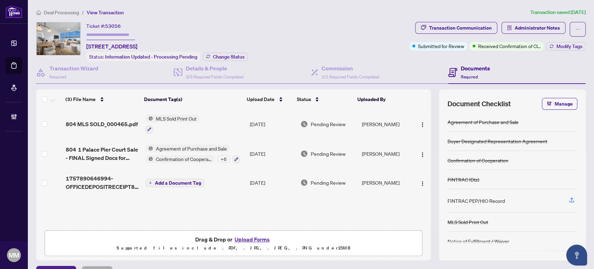
click at [361, 39] on div "Ticket #: 53056 804-1 Palace Pier Crt, Toronto, Ontario M8V 3W9, Canada Status:…" at bounding box center [221, 41] width 371 height 39
click at [394, 79] on div "Commission 1/1 Required Fields Completed" at bounding box center [379, 72] width 137 height 23
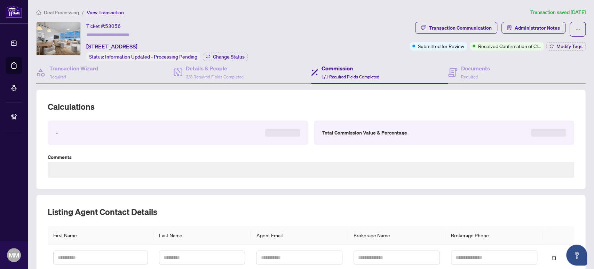
type textarea "**********"
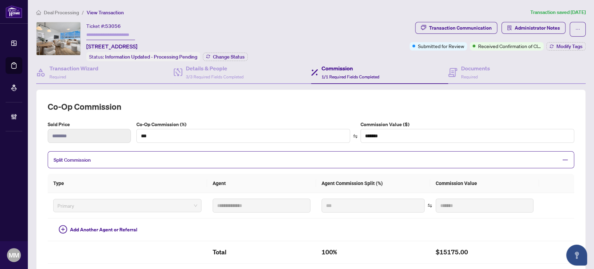
click at [587, 211] on main "**********" at bounding box center [311, 134] width 566 height 269
click at [329, 37] on div "Ticket #: 53056 804-1 Palace Pier Crt, Toronto, Ontario M8V 3W9, Canada Status:…" at bounding box center [221, 41] width 371 height 39
click at [381, 19] on div "**********" at bounding box center [310, 226] width 555 height 437
click at [178, 16] on div "**********" at bounding box center [310, 226] width 555 height 437
click at [122, 66] on div "Transaction Wizard Required" at bounding box center [104, 72] width 137 height 23
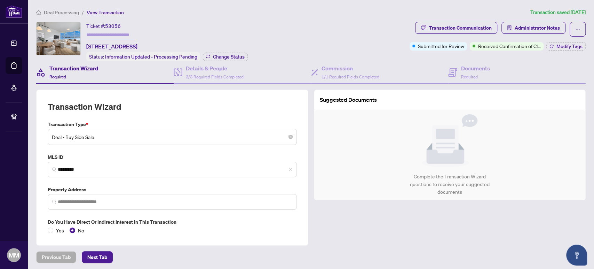
type input "**********"
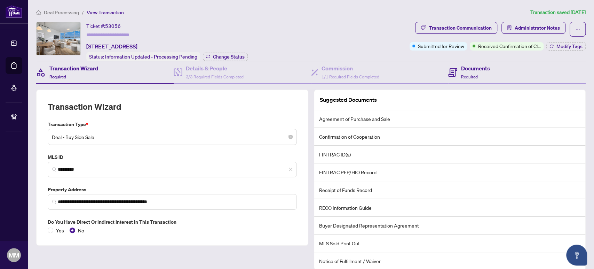
click at [522, 73] on div "Documents Required" at bounding box center [516, 72] width 137 height 23
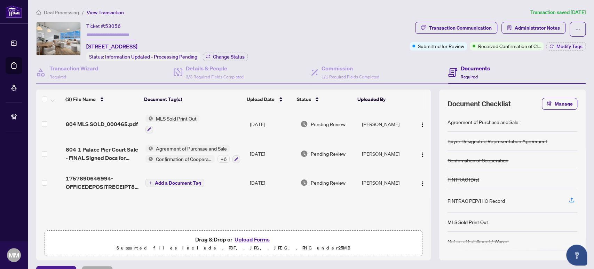
scroll to position [15, 0]
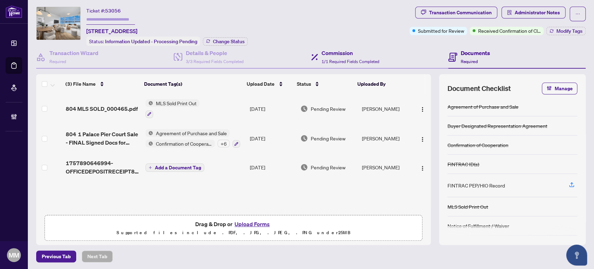
drag, startPoint x: 352, startPoint y: 46, endPoint x: 326, endPoint y: 81, distance: 43.5
click at [352, 46] on div "Commission 1/1 Required Fields Completed" at bounding box center [379, 57] width 137 height 23
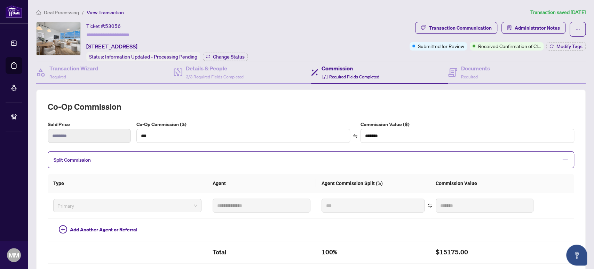
click at [292, 44] on div "Ticket #: 53056 804-1 Palace Pier Crt, Toronto, Ontario M8V 3W9, Canada Status:…" at bounding box center [221, 41] width 371 height 39
click at [567, 72] on div "Documents Required" at bounding box center [516, 72] width 137 height 23
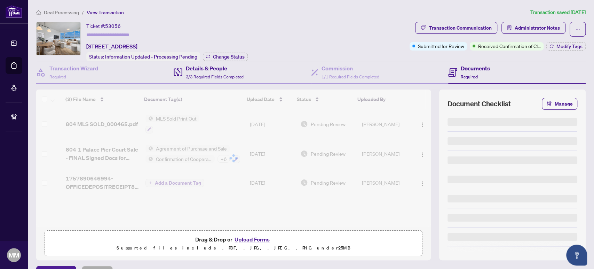
click at [265, 74] on div "Details & People 3/3 Required Fields Completed" at bounding box center [242, 72] width 137 height 23
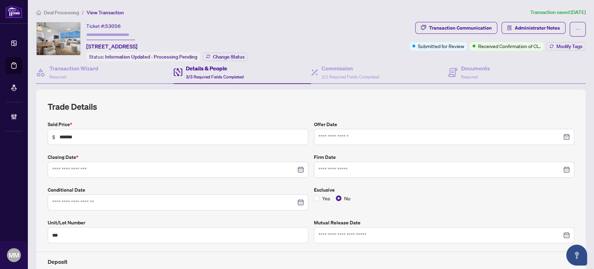
type input "**********"
click at [504, 109] on h2 "Trade Details" at bounding box center [311, 106] width 526 height 11
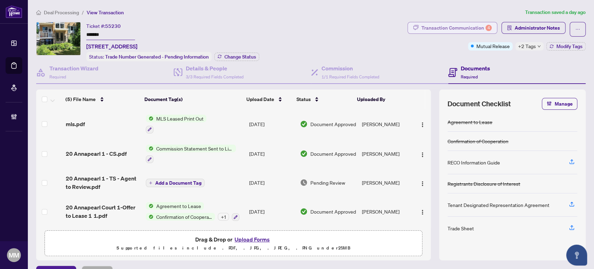
click at [478, 26] on div "Transaction Communication 4" at bounding box center [456, 27] width 70 height 11
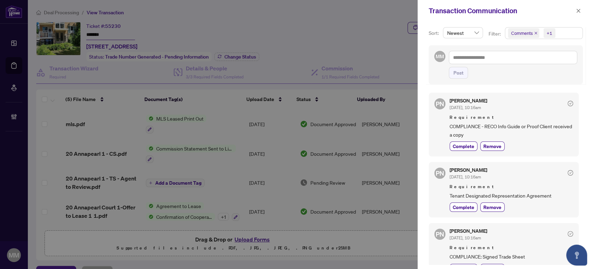
scroll to position [1, 0]
click at [574, 12] on button "button" at bounding box center [578, 11] width 9 height 8
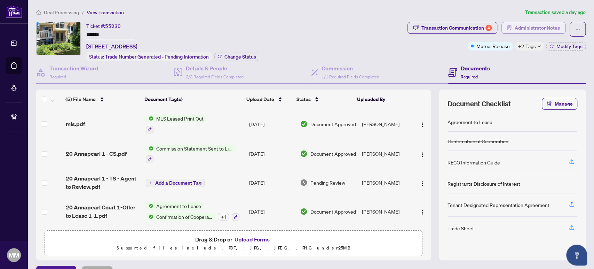
click at [530, 30] on span "Administrator Notes" at bounding box center [537, 27] width 45 height 11
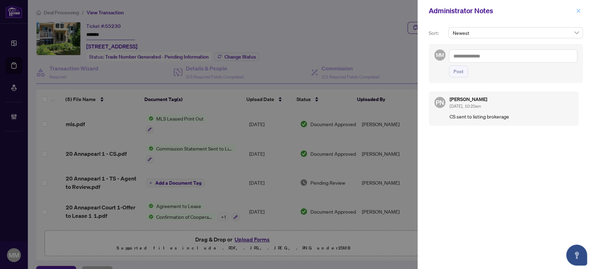
click at [580, 10] on icon "close" at bounding box center [578, 10] width 5 height 5
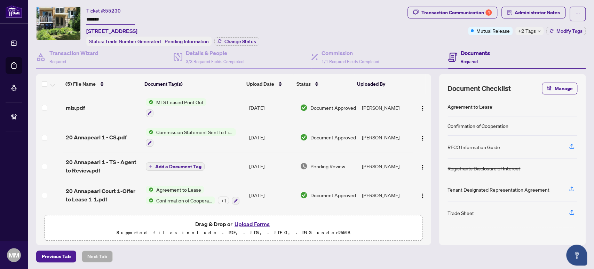
scroll to position [0, 0]
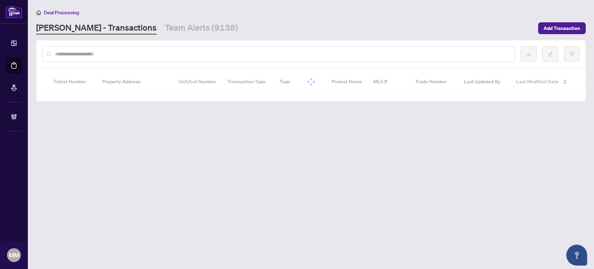
click at [235, 55] on input "text" at bounding box center [282, 54] width 454 height 8
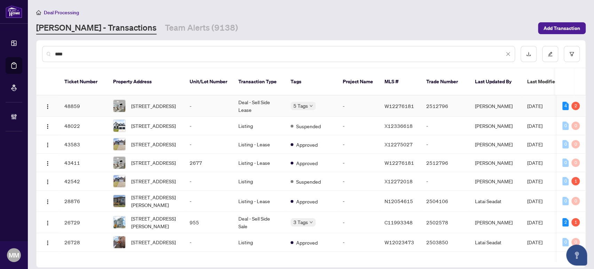
type input "****"
click at [269, 100] on td "Deal - Sell Side Lease" at bounding box center [259, 105] width 52 height 21
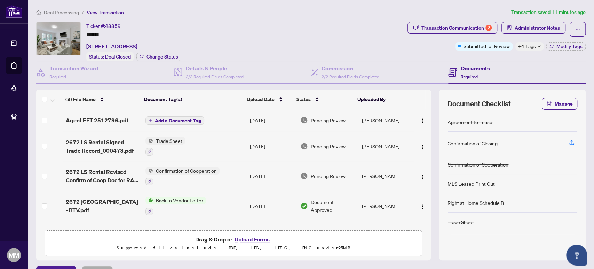
click at [532, 19] on div "Deal Processing / View Transaction Transaction saved 11 minutes ago Ticket #: 4…" at bounding box center [310, 142] width 555 height 269
click at [523, 29] on span "Administrator Notes" at bounding box center [537, 27] width 45 height 11
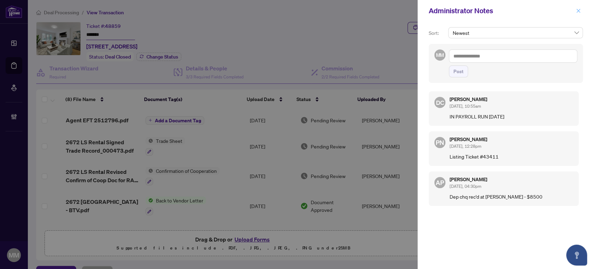
click at [580, 11] on icon "close" at bounding box center [578, 10] width 5 height 5
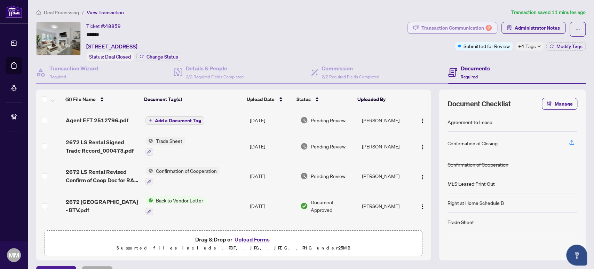
click at [463, 26] on div "Transaction Communication 2" at bounding box center [456, 27] width 70 height 11
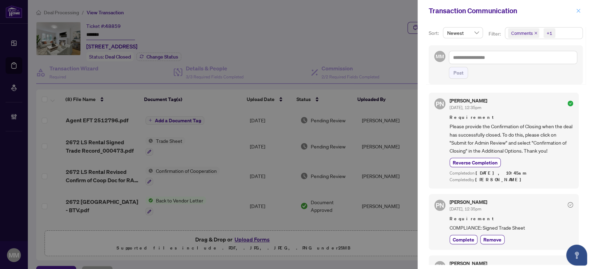
click at [576, 8] on icon "close" at bounding box center [578, 10] width 5 height 5
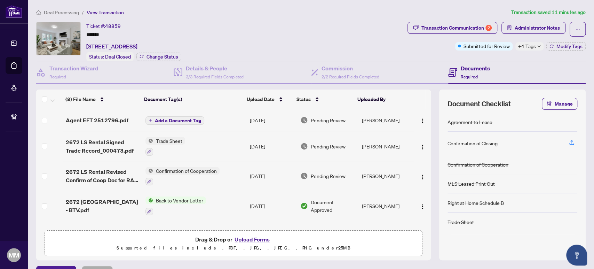
click at [485, 21] on div "Deal Processing / View Transaction Transaction saved 11 minutes ago Ticket #: 4…" at bounding box center [310, 142] width 555 height 269
click at [485, 27] on div "2" at bounding box center [488, 28] width 6 height 6
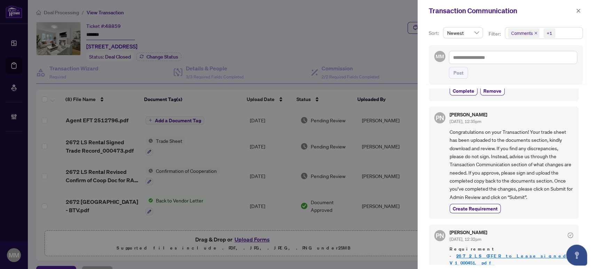
scroll to position [154, 0]
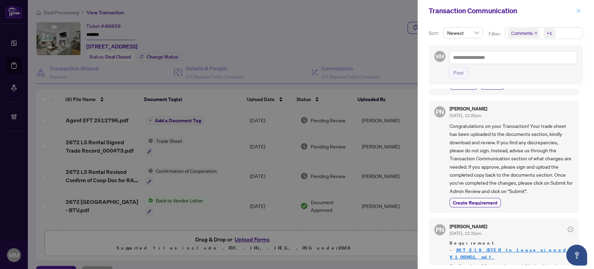
click at [579, 15] on span "button" at bounding box center [578, 10] width 5 height 11
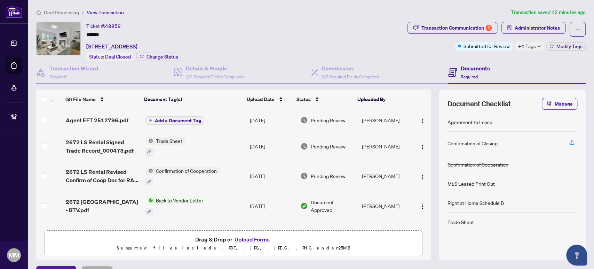
click at [253, 24] on div "Ticket #: 48859 ******* 2672 Lake Shore Blvd, Toronto, Ontario M8V 1G8, Canada …" at bounding box center [220, 41] width 368 height 39
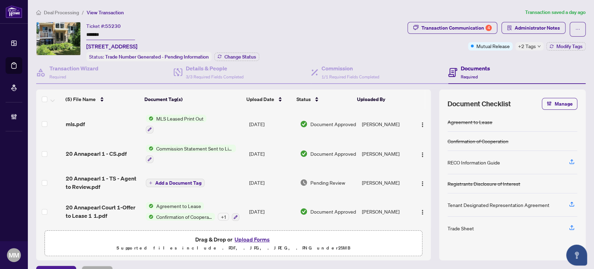
scroll to position [15, 0]
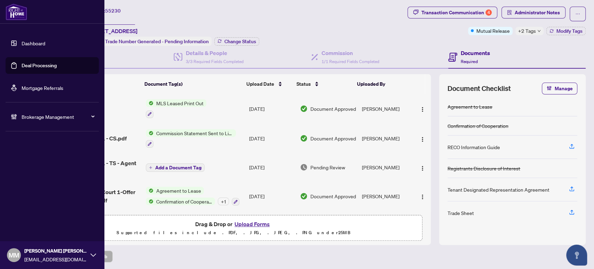
click at [50, 62] on link "Deal Processing" at bounding box center [39, 65] width 35 height 6
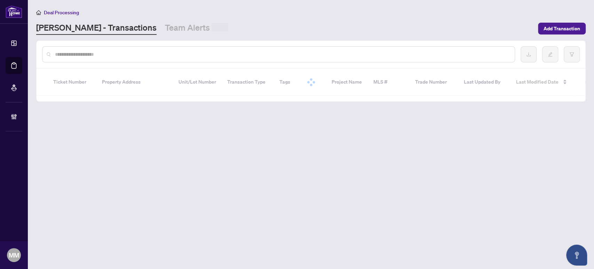
click at [239, 58] on div at bounding box center [278, 54] width 473 height 16
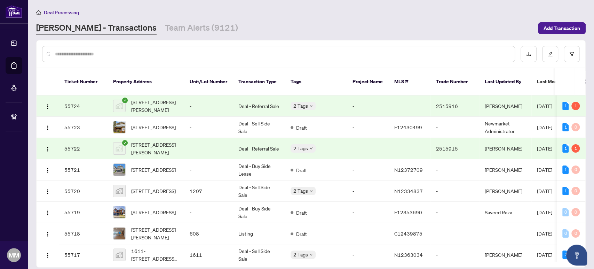
click at [243, 52] on input "text" at bounding box center [282, 54] width 454 height 8
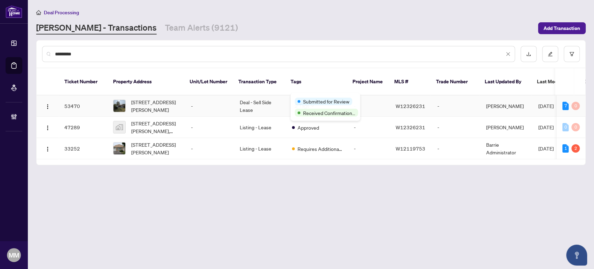
type input "*********"
click at [427, 95] on td "W12326231" at bounding box center [411, 105] width 42 height 21
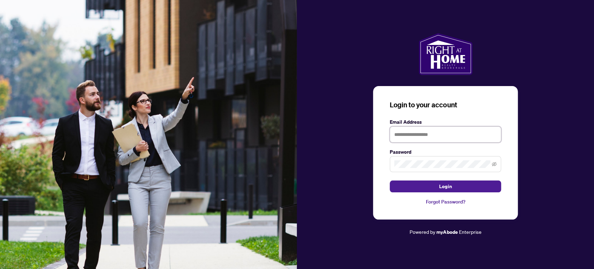
drag, startPoint x: 453, startPoint y: 130, endPoint x: 453, endPoint y: 134, distance: 3.8
click at [453, 130] on input "text" at bounding box center [445, 134] width 111 height 16
type input "**********"
click at [412, 159] on span at bounding box center [445, 164] width 111 height 16
click at [390, 180] on button "Login" at bounding box center [445, 186] width 111 height 12
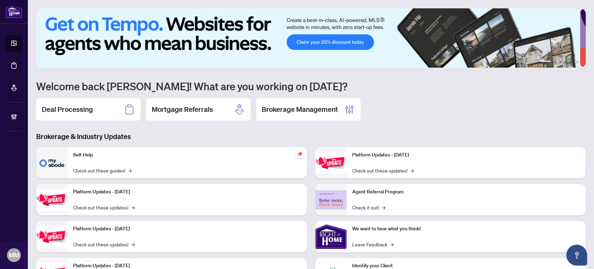
click at [572, 100] on div "Deal Processing Mortgage Referrals Brokerage Management" at bounding box center [310, 109] width 549 height 22
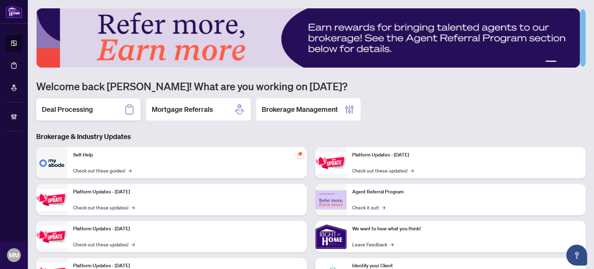
click at [128, 110] on icon at bounding box center [129, 109] width 11 height 11
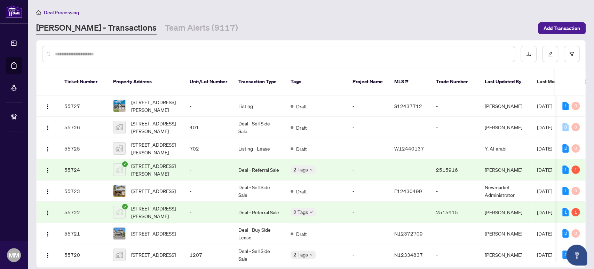
click at [310, 55] on input "text" at bounding box center [282, 54] width 454 height 8
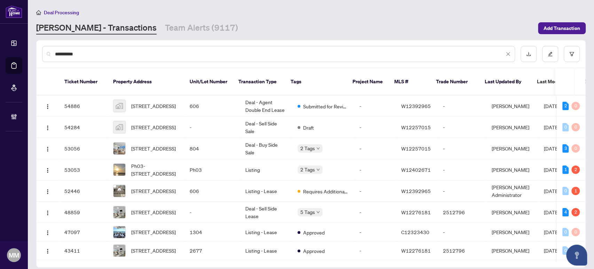
click at [485, 22] on div "RAHR - Transactions Team Alerts (9117)" at bounding box center [285, 28] width 498 height 13
drag, startPoint x: 111, startPoint y: 53, endPoint x: 0, endPoint y: 23, distance: 115.2
click at [0, 23] on div "**********" at bounding box center [297, 134] width 594 height 269
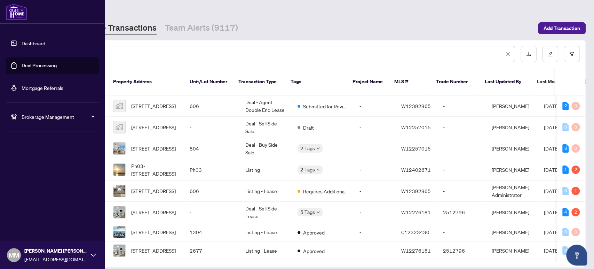
type input "**********"
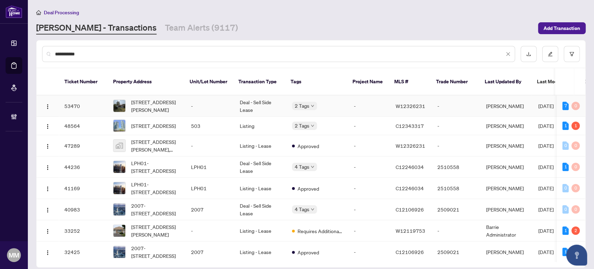
click at [374, 95] on td "-" at bounding box center [369, 105] width 42 height 21
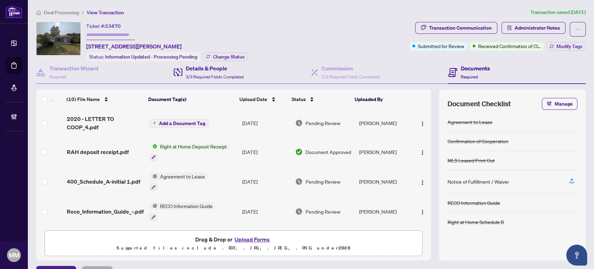
click at [256, 65] on div "Details & People 3/3 Required Fields Completed" at bounding box center [242, 72] width 137 height 23
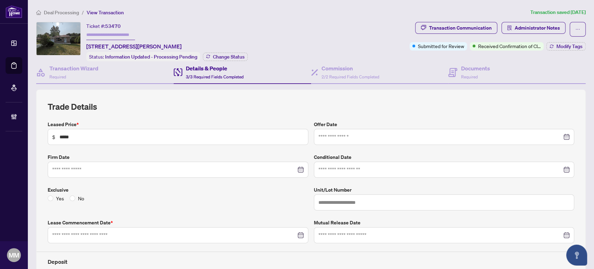
type input "**********"
click at [471, 68] on h4 "Documents" at bounding box center [475, 68] width 29 height 8
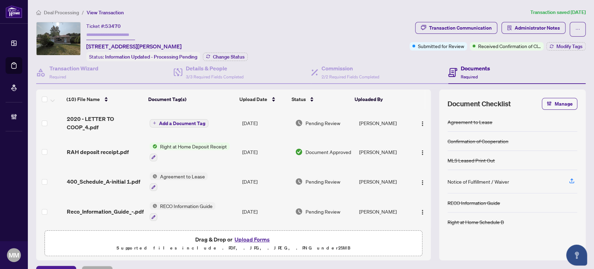
drag, startPoint x: 273, startPoint y: 30, endPoint x: 266, endPoint y: 34, distance: 7.6
click at [273, 30] on div "Ticket #: 53470 1407 Glen Rutley Circ, Mississauga, Ontario L4X 1Z5, Canada Sta…" at bounding box center [221, 41] width 371 height 39
click at [82, 72] on div "Transaction Wizard Required" at bounding box center [73, 72] width 49 height 16
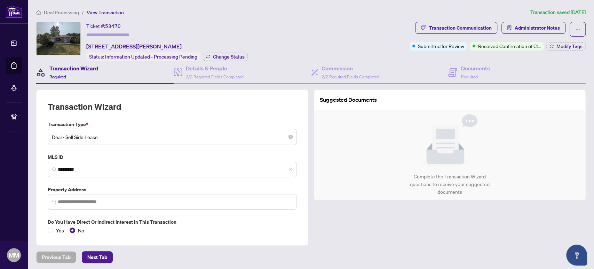
type input "**********"
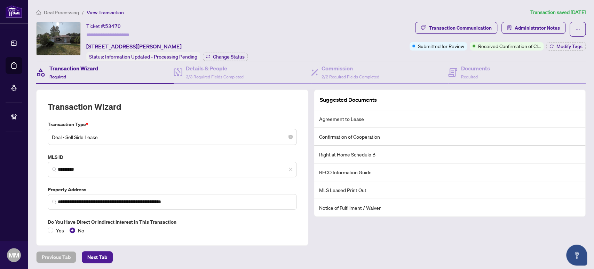
click at [357, 27] on div "Ticket #: 53470 1407 Glen Rutley Circ, Mississauga, Ontario L4X 1Z5, Canada Sta…" at bounding box center [221, 41] width 371 height 39
click at [486, 71] on div "Documents Required" at bounding box center [516, 72] width 137 height 23
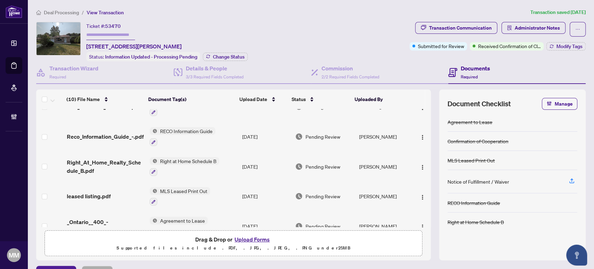
scroll to position [116, 0]
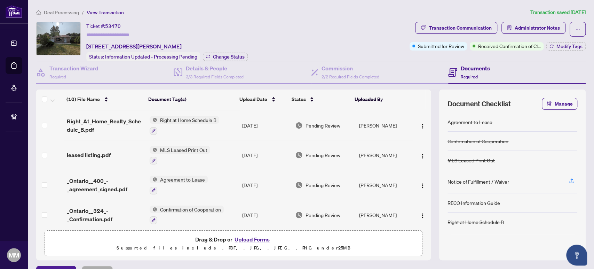
click at [346, 11] on ol "Deal Processing / View Transaction" at bounding box center [281, 12] width 491 height 8
click at [254, 183] on td "Sep/16/2025" at bounding box center [265, 185] width 53 height 30
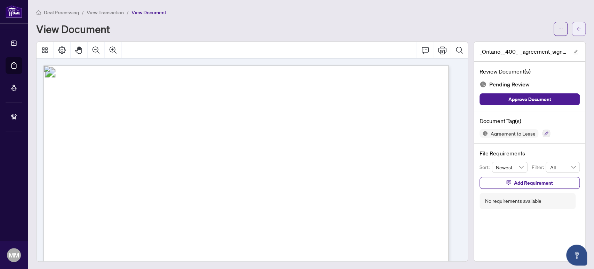
click at [575, 26] on button "button" at bounding box center [579, 29] width 14 height 14
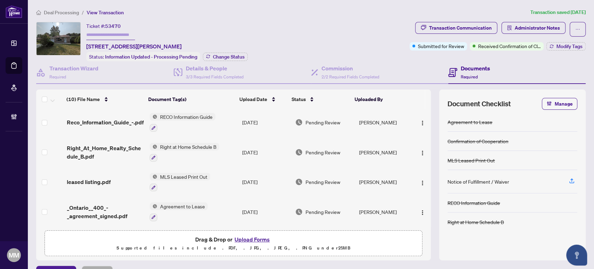
scroll to position [116, 0]
